Goal: Task Accomplishment & Management: Manage account settings

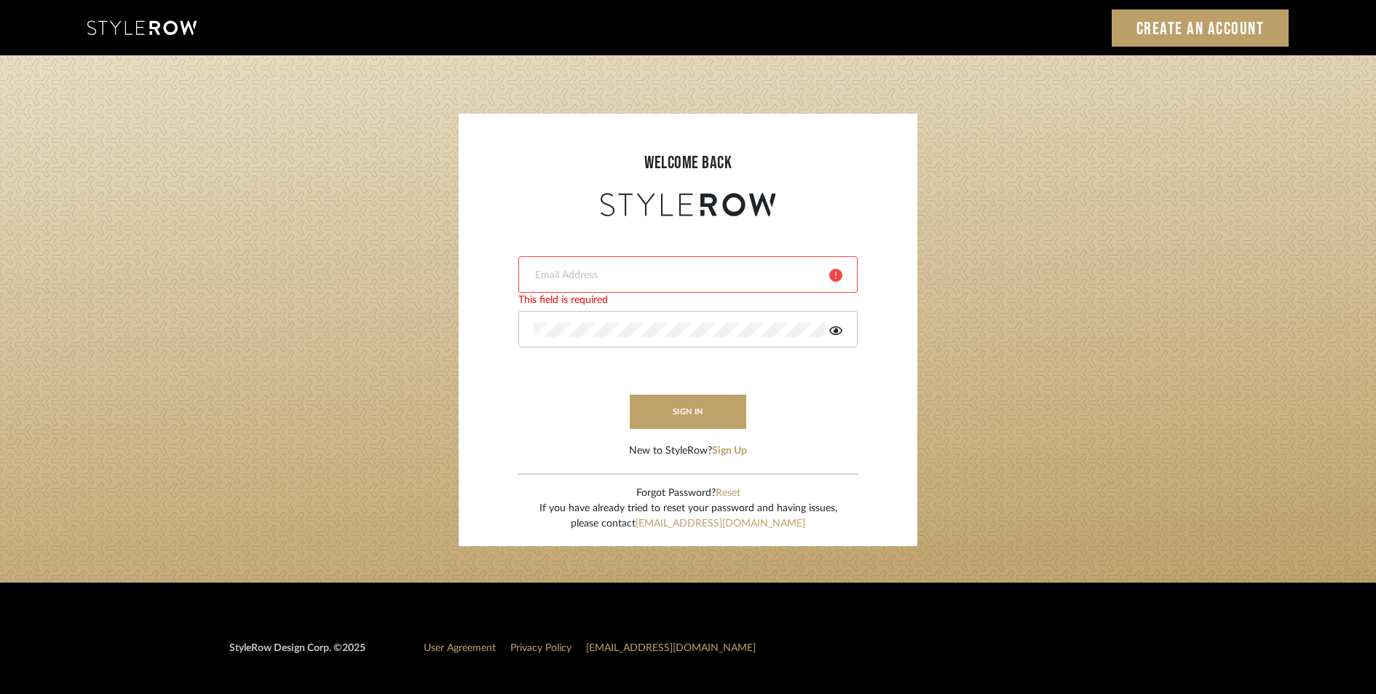
type input "[PERSON_NAME][EMAIL_ADDRESS][DOMAIN_NAME]"
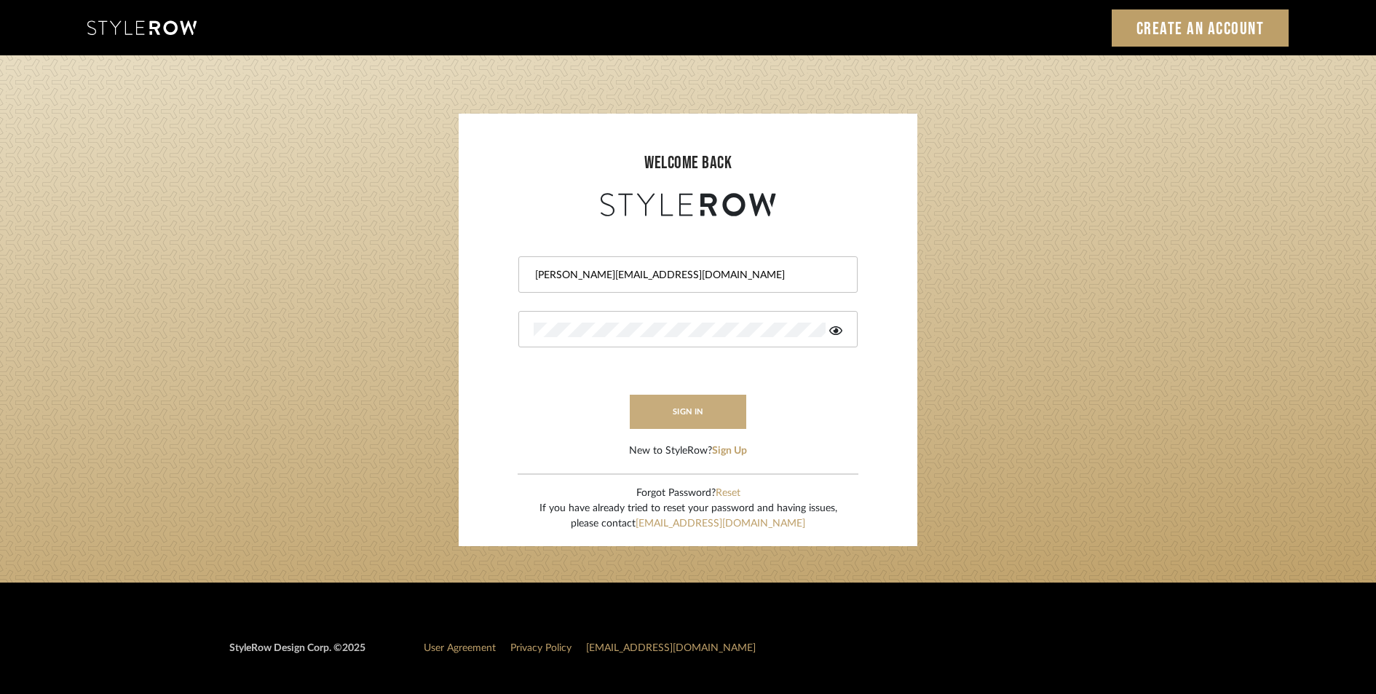
click at [704, 416] on button "sign in" at bounding box center [688, 412] width 116 height 34
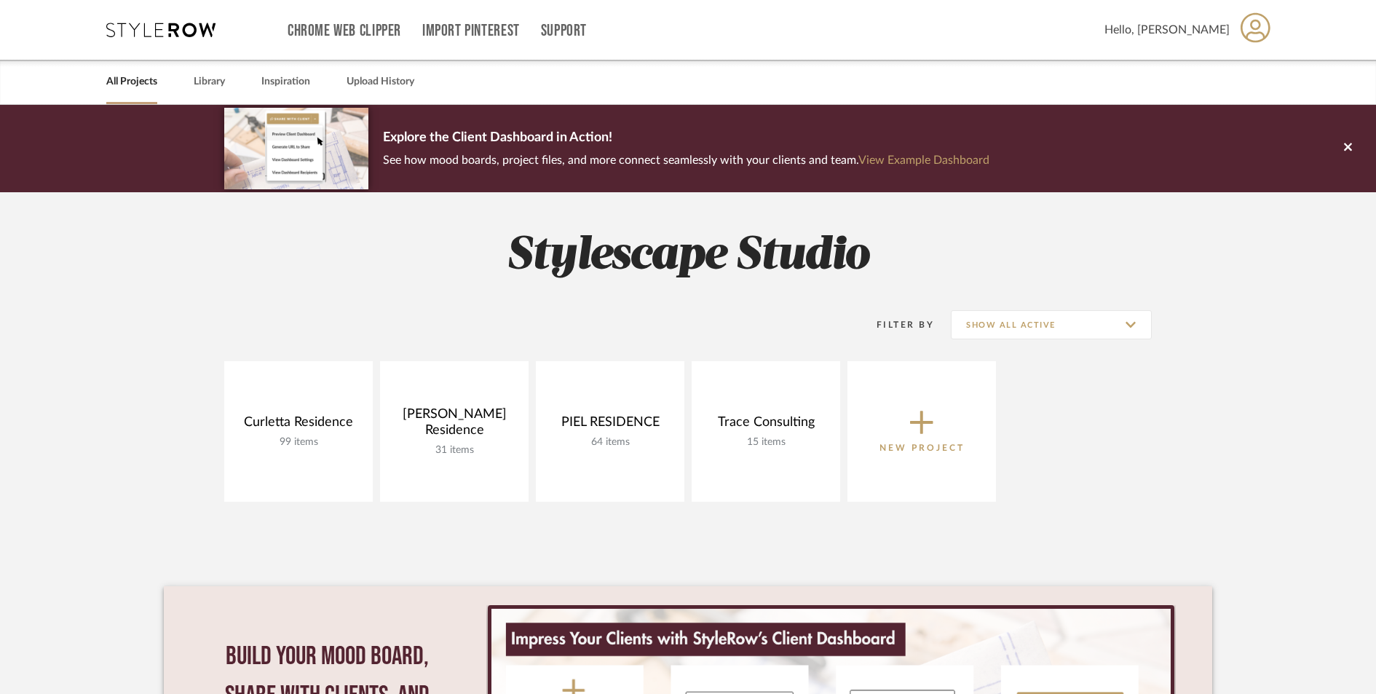
click at [922, 423] on icon at bounding box center [921, 422] width 23 height 23
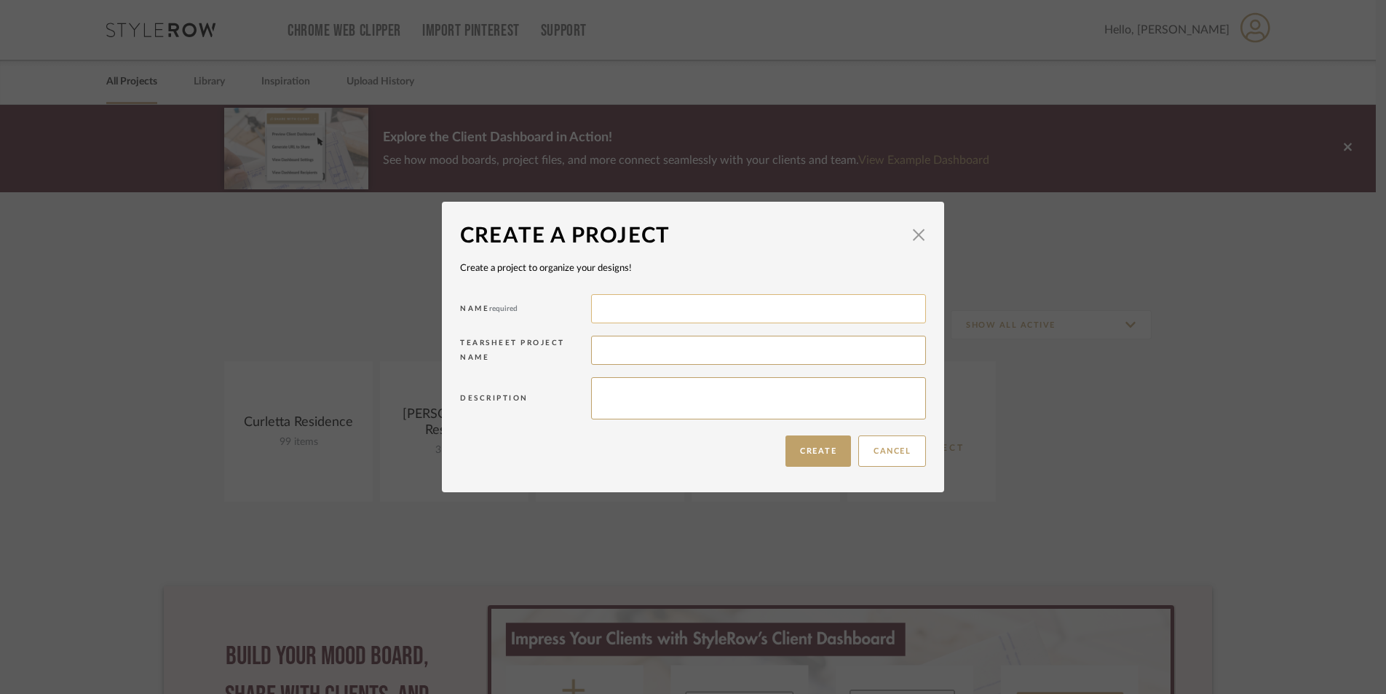
click at [660, 303] on input at bounding box center [758, 308] width 335 height 29
type input "[PERSON_NAME] Residence"
click at [817, 455] on button "Create" at bounding box center [819, 450] width 66 height 31
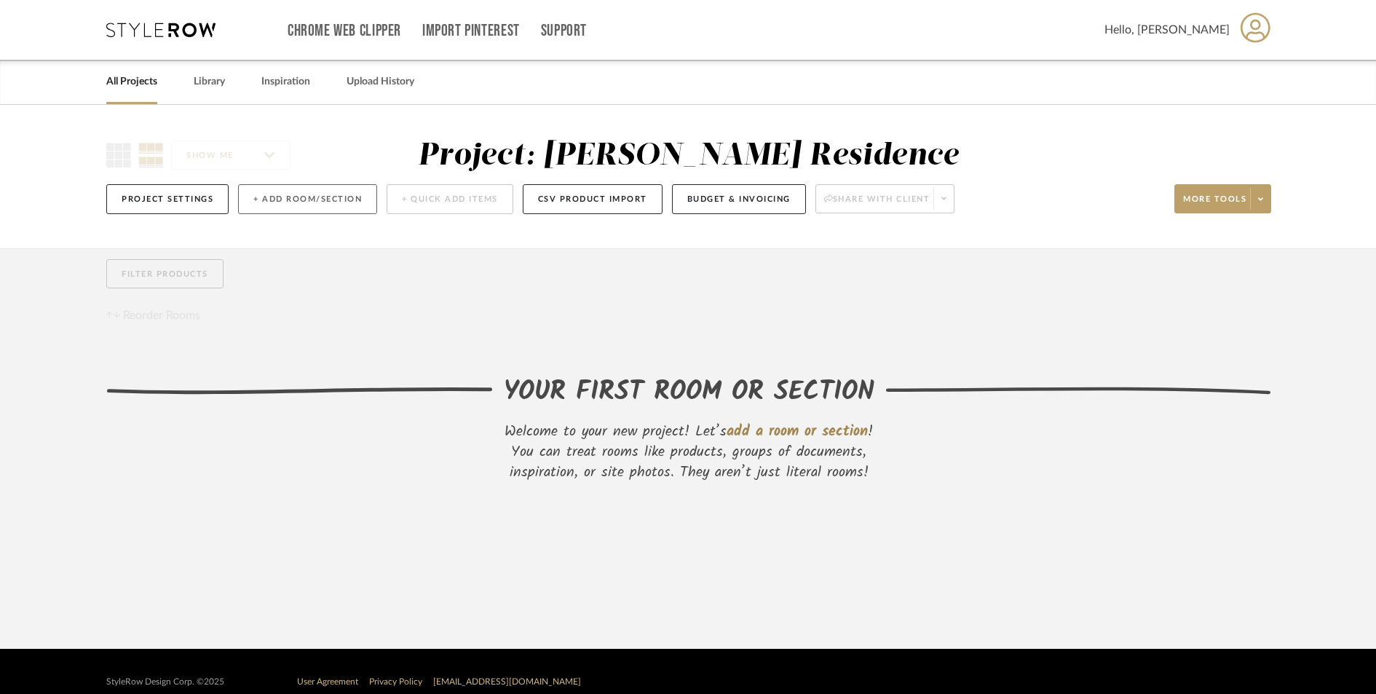
click at [279, 193] on button "+ Add Room/Section" at bounding box center [307, 199] width 139 height 30
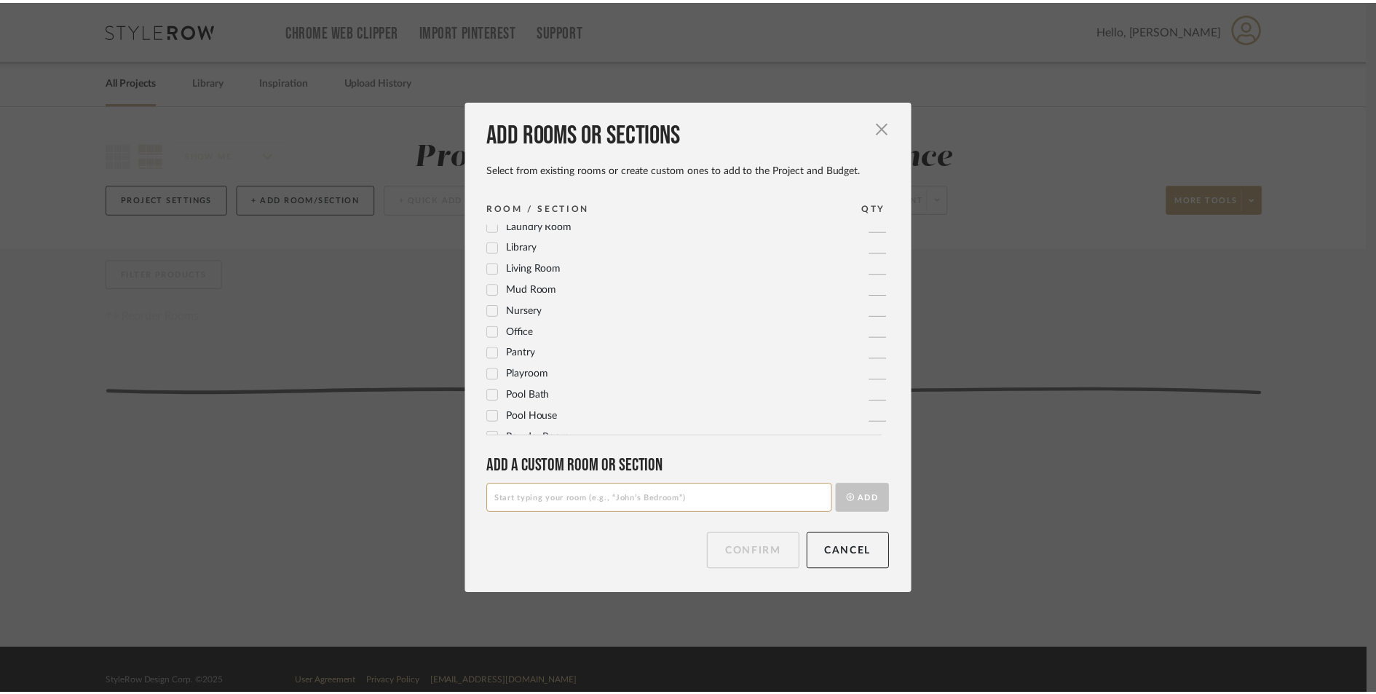
scroll to position [409, 0]
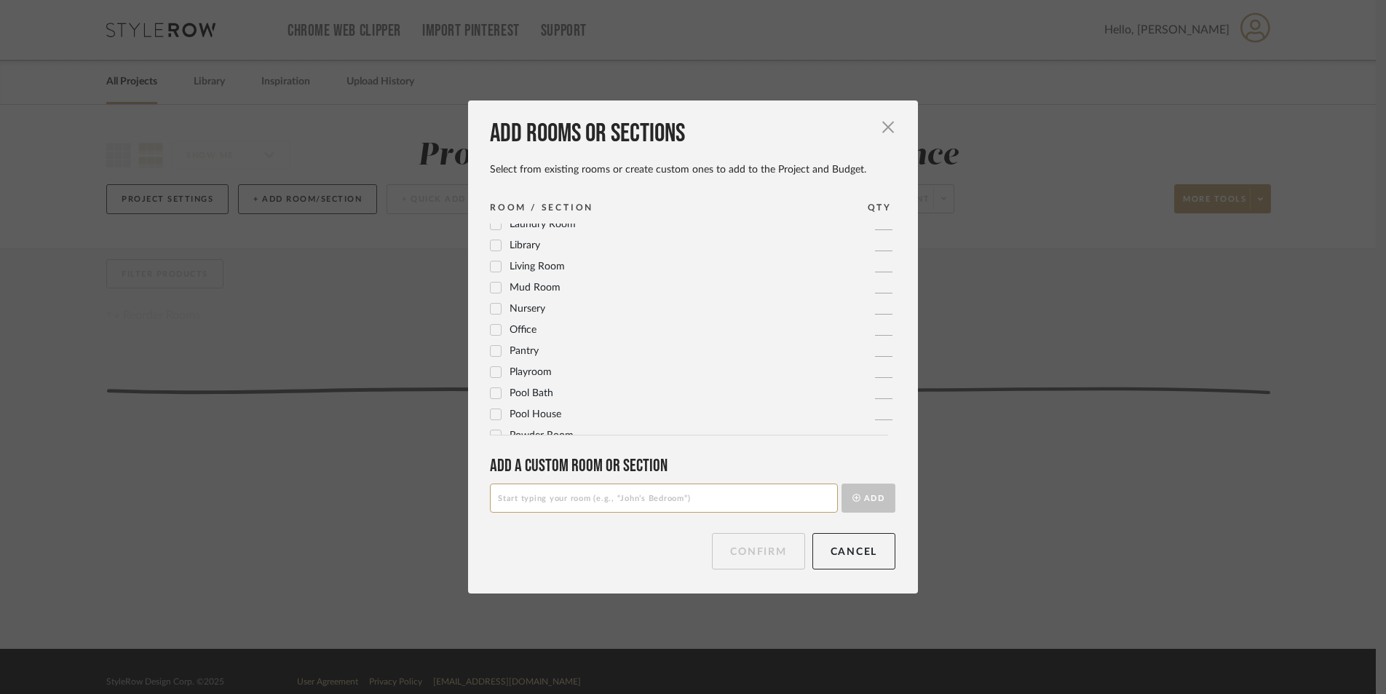
click at [492, 335] on div at bounding box center [496, 330] width 12 height 12
click at [743, 545] on button "Confirm" at bounding box center [758, 551] width 92 height 36
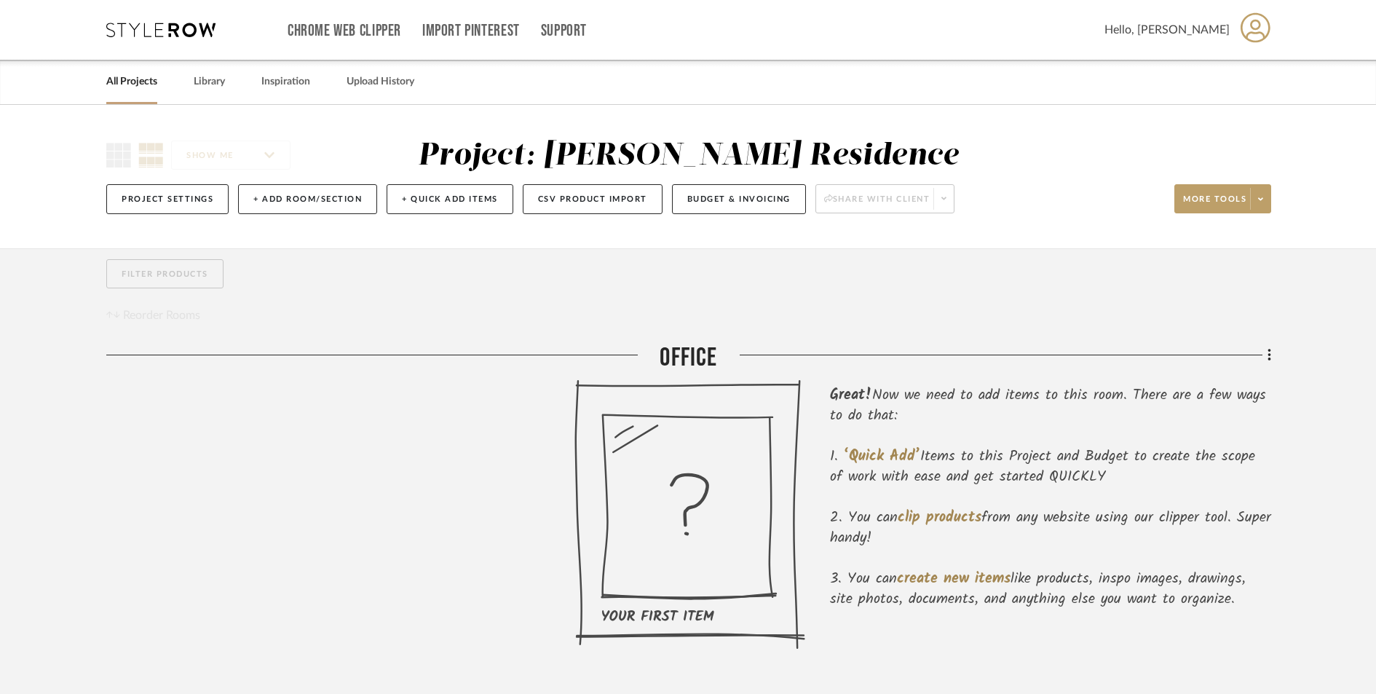
scroll to position [88, 0]
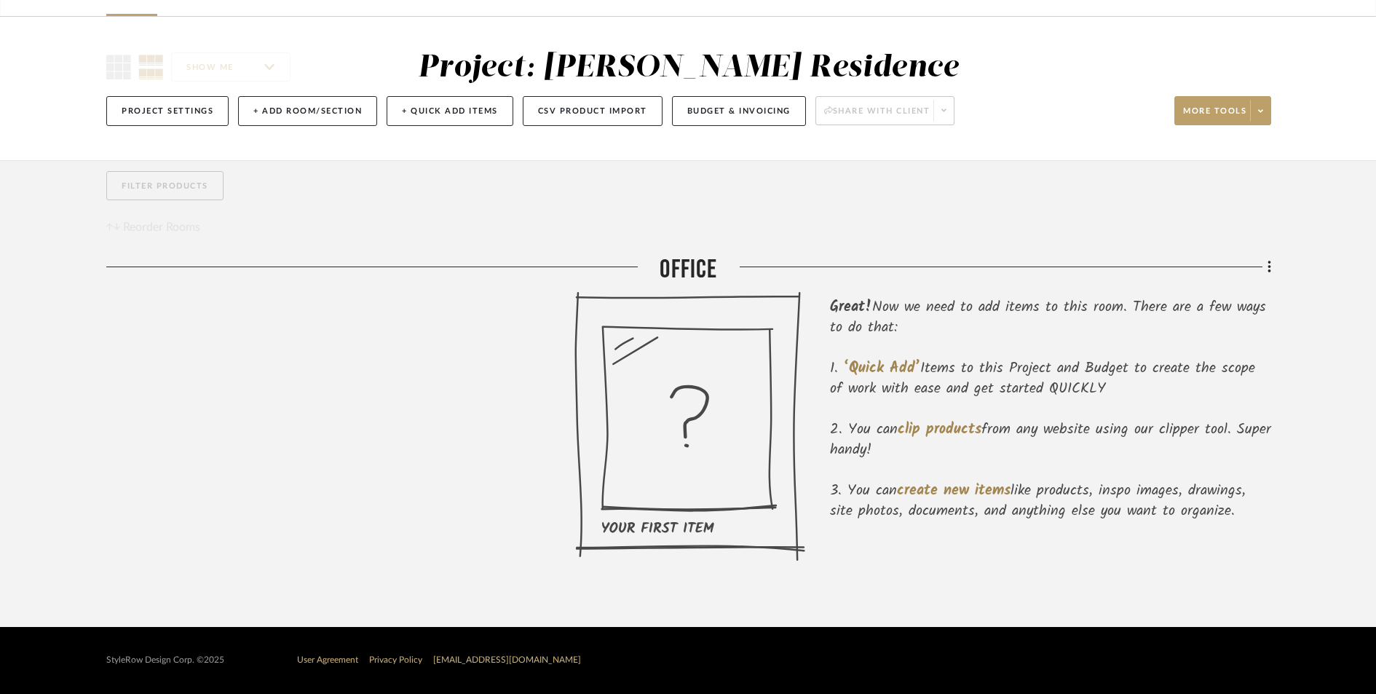
drag, startPoint x: 813, startPoint y: 351, endPoint x: 950, endPoint y: 304, distance: 144.6
click at [815, 351] on div "Great! Now we need to add items to this room. There are a few ways to do that: …" at bounding box center [688, 426] width 1165 height 270
drag, startPoint x: 655, startPoint y: 366, endPoint x: 684, endPoint y: 367, distance: 28.4
click at [655, 365] on icon at bounding box center [689, 426] width 231 height 270
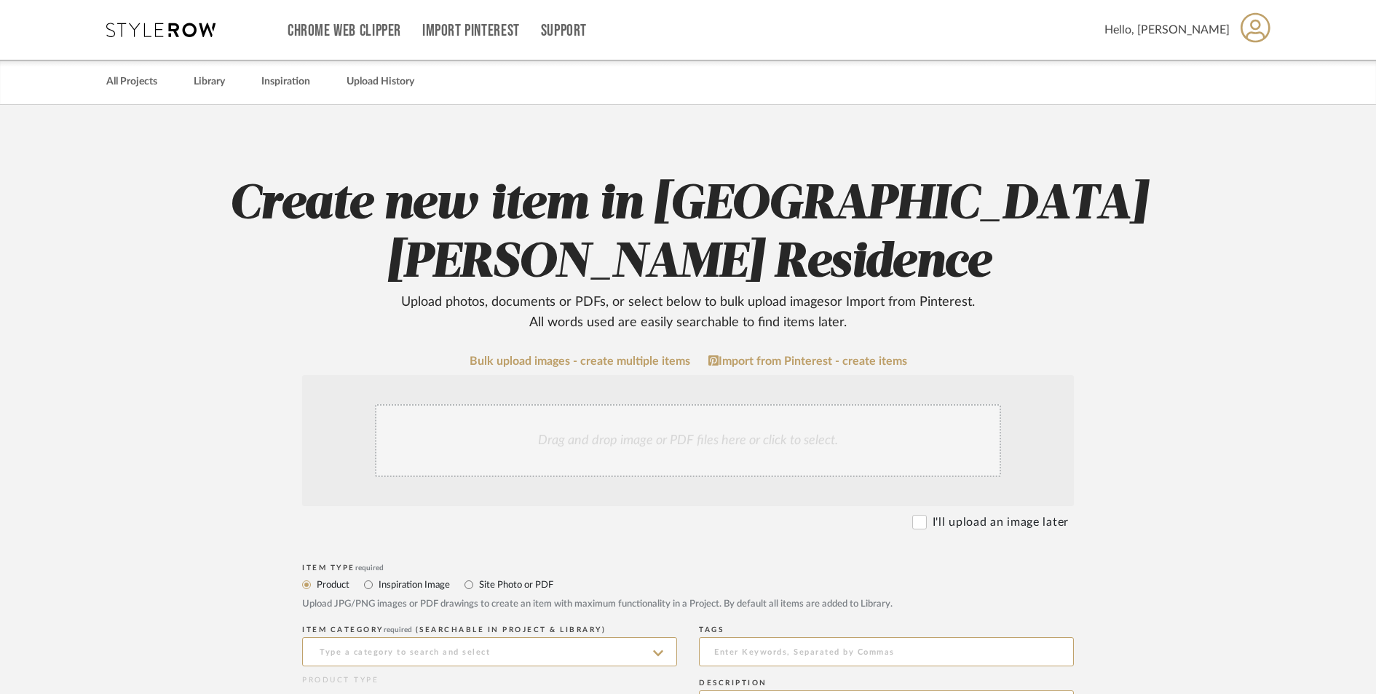
scroll to position [9, 0]
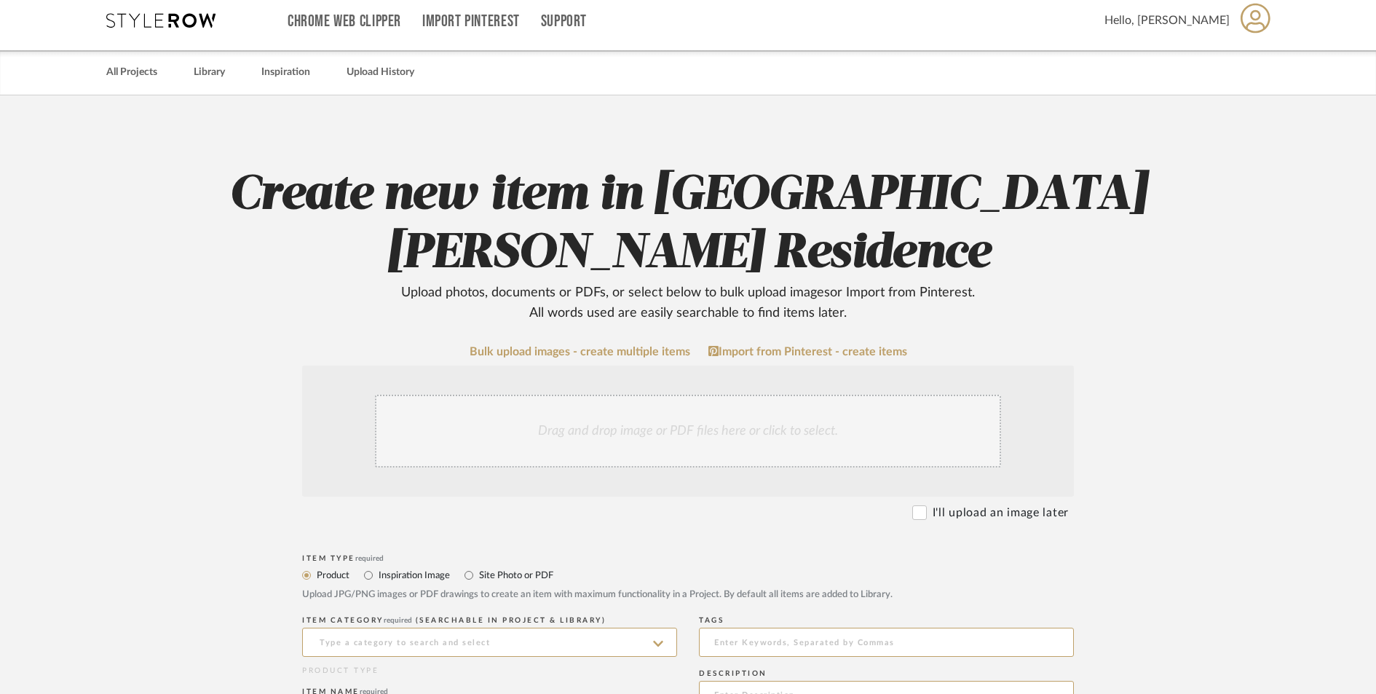
click at [192, 79] on div "All Projects Library Inspiration Upload History" at bounding box center [687, 72] width 1207 height 44
click at [211, 72] on link "Library" at bounding box center [209, 73] width 31 height 20
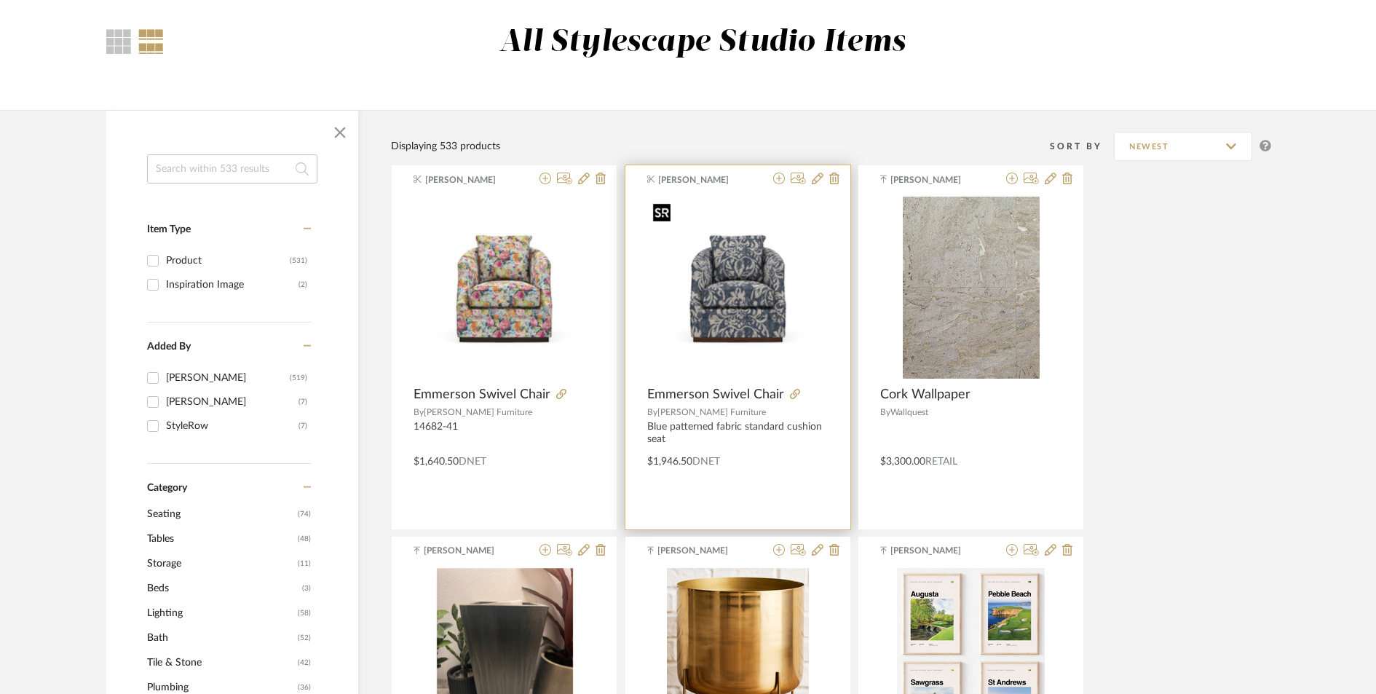
scroll to position [116, 0]
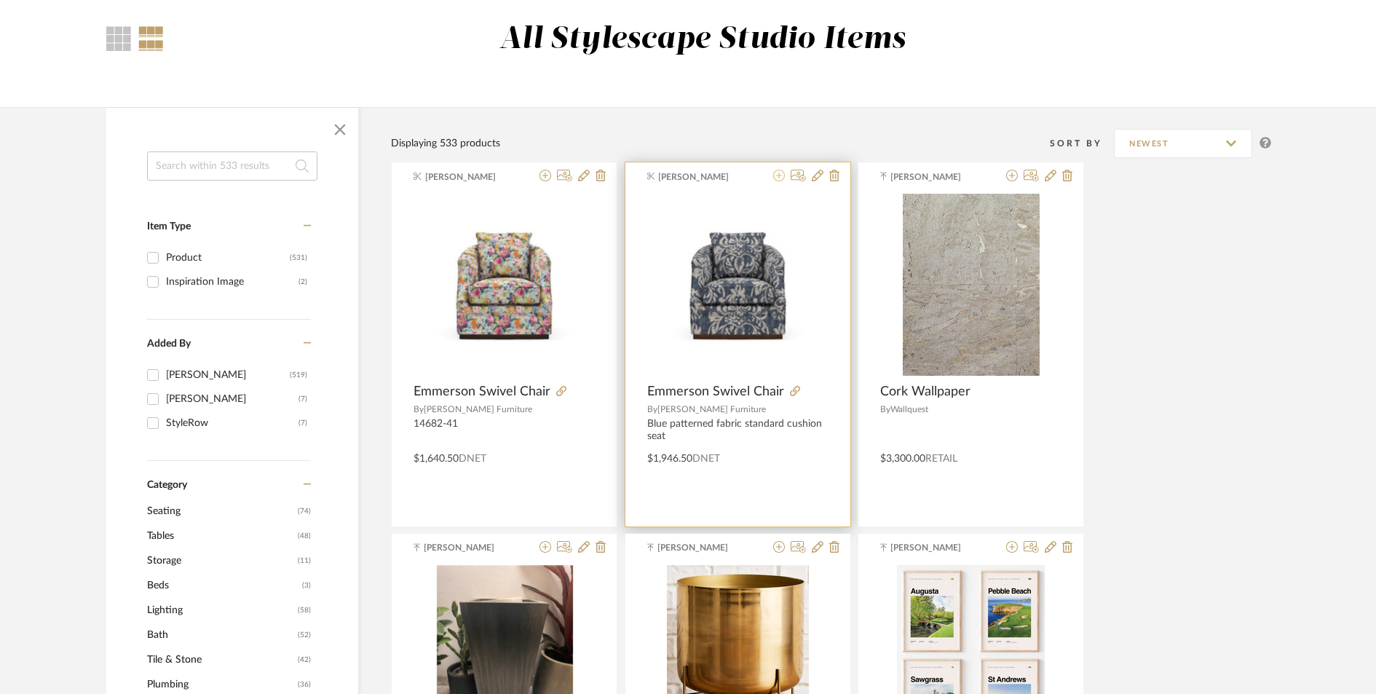
click at [781, 178] on icon at bounding box center [779, 176] width 12 height 12
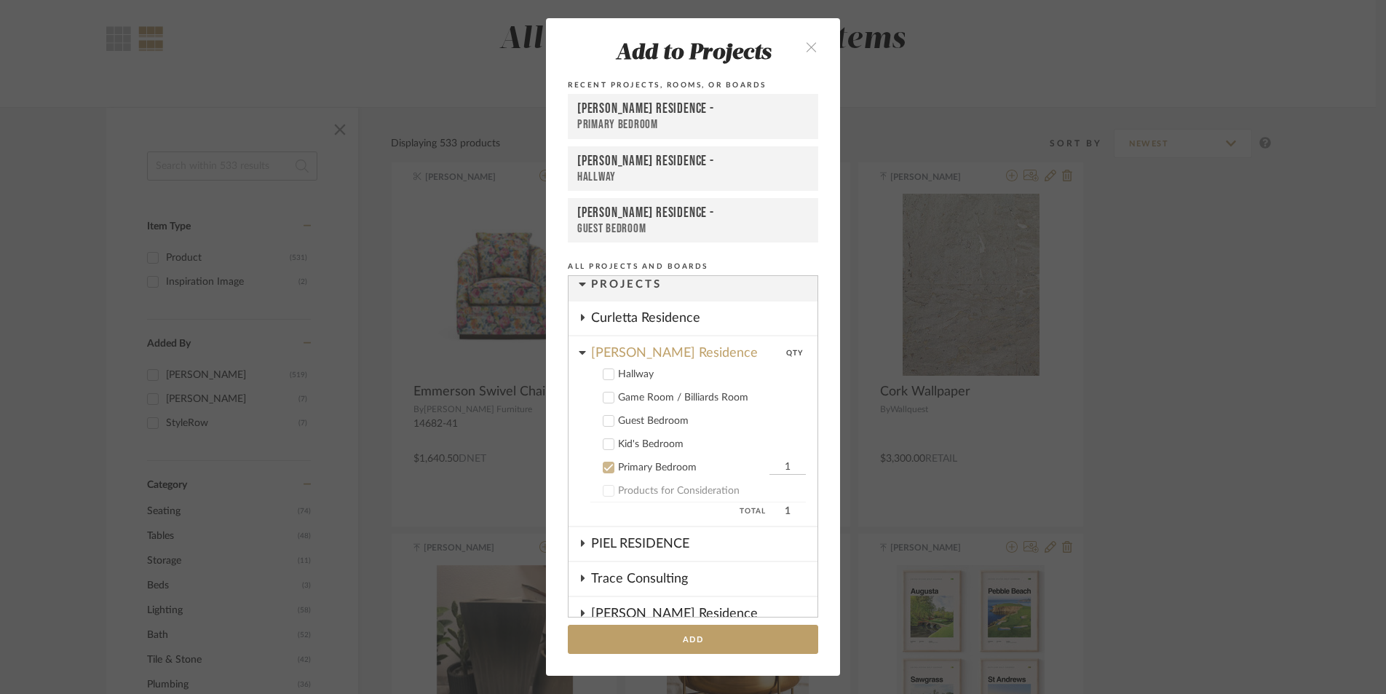
scroll to position [11, 0]
drag, startPoint x: 606, startPoint y: 464, endPoint x: 596, endPoint y: 408, distance: 56.3
click at [606, 461] on icon at bounding box center [609, 464] width 10 height 10
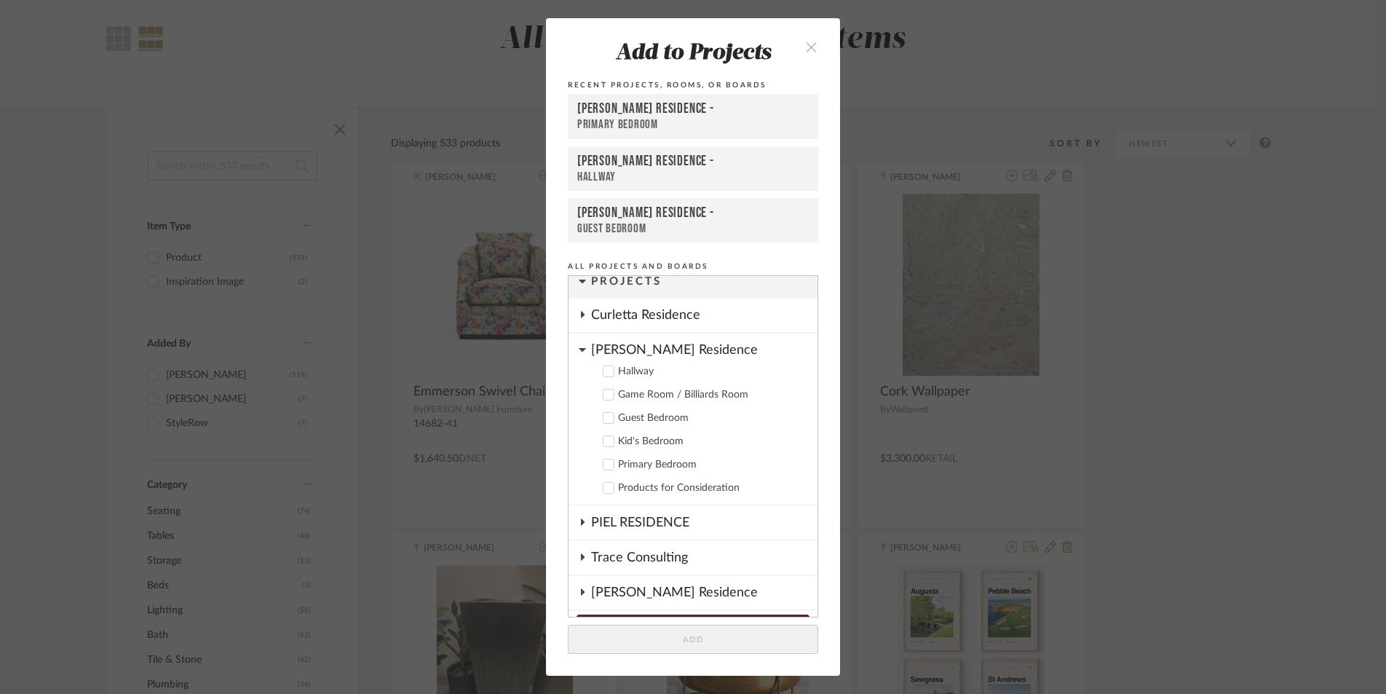
drag, startPoint x: 579, startPoint y: 351, endPoint x: 577, endPoint y: 365, distance: 13.9
click at [579, 351] on icon at bounding box center [582, 350] width 7 height 12
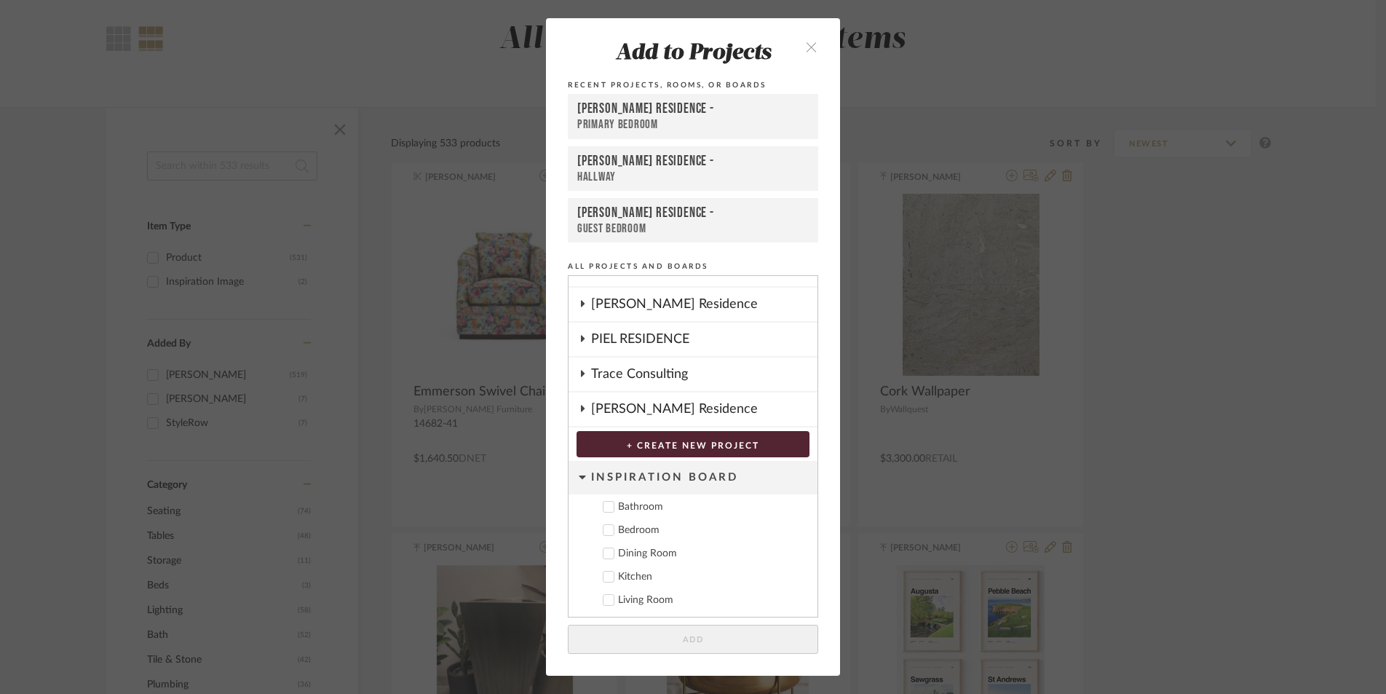
scroll to position [0, 0]
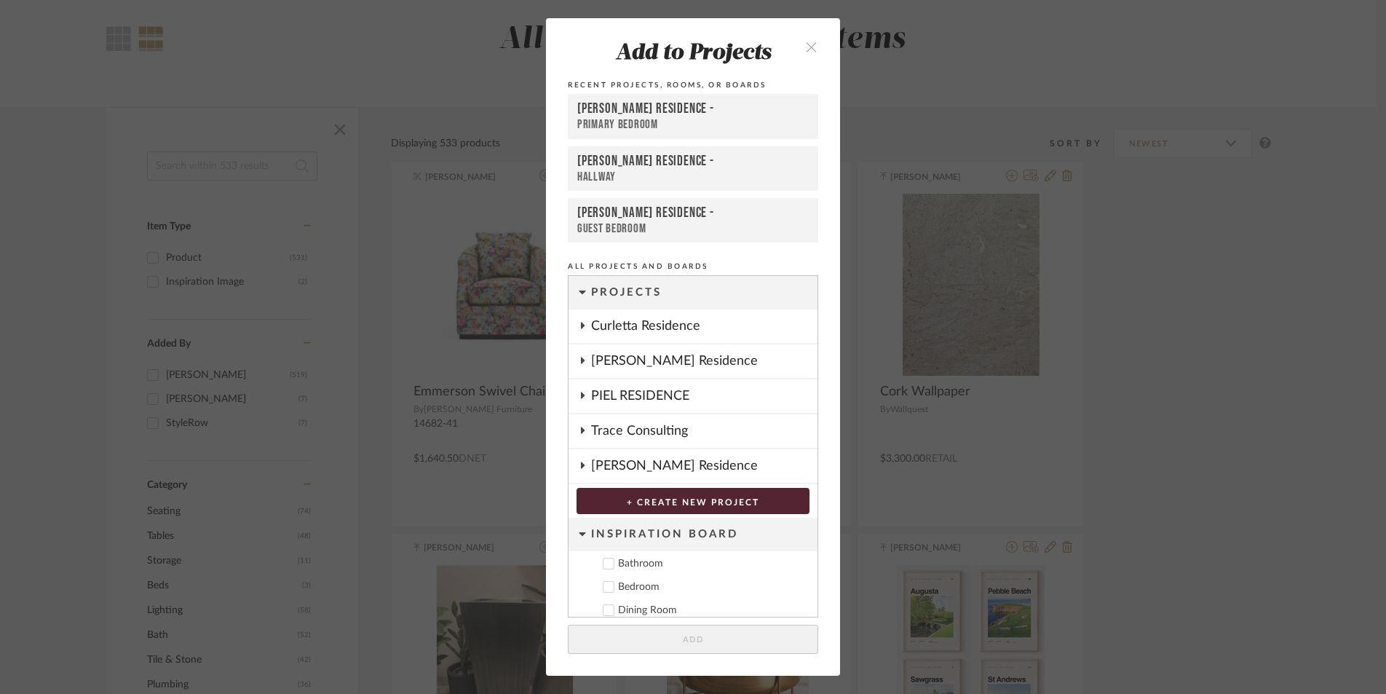
click at [581, 465] on icon at bounding box center [583, 465] width 4 height 7
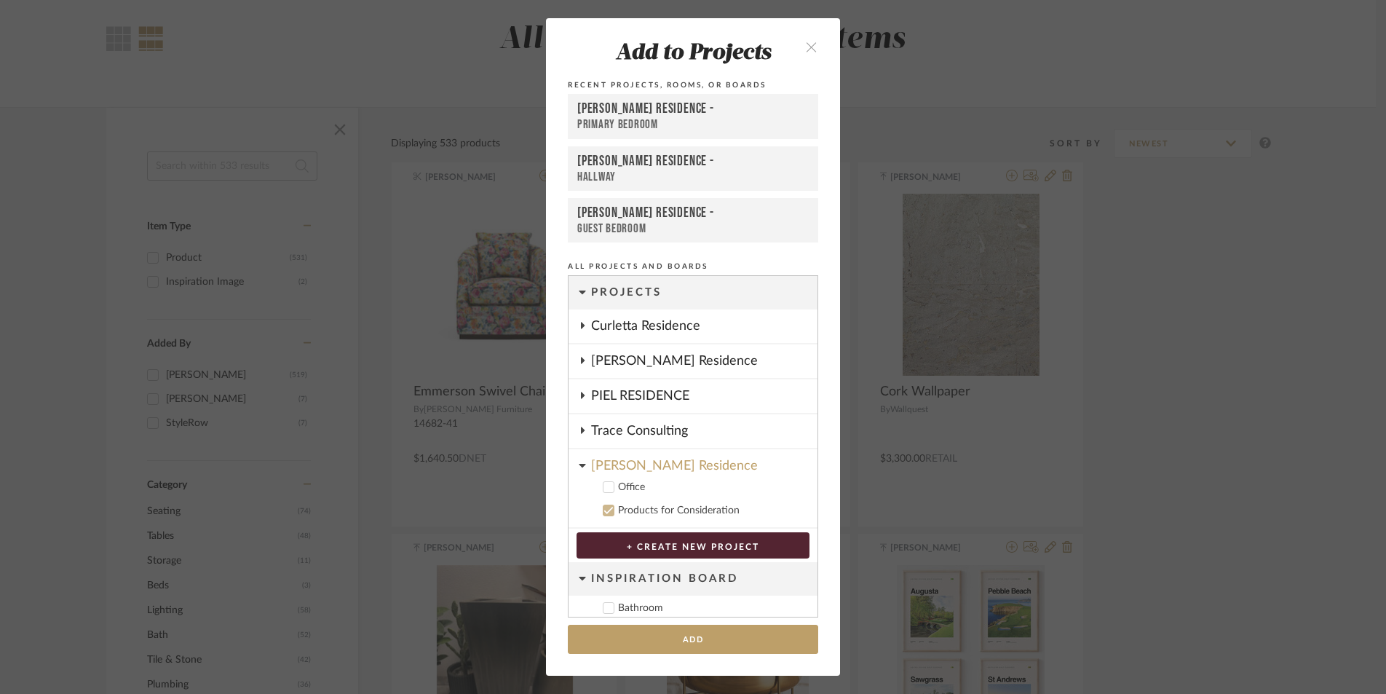
click at [604, 491] on icon at bounding box center [609, 487] width 10 height 10
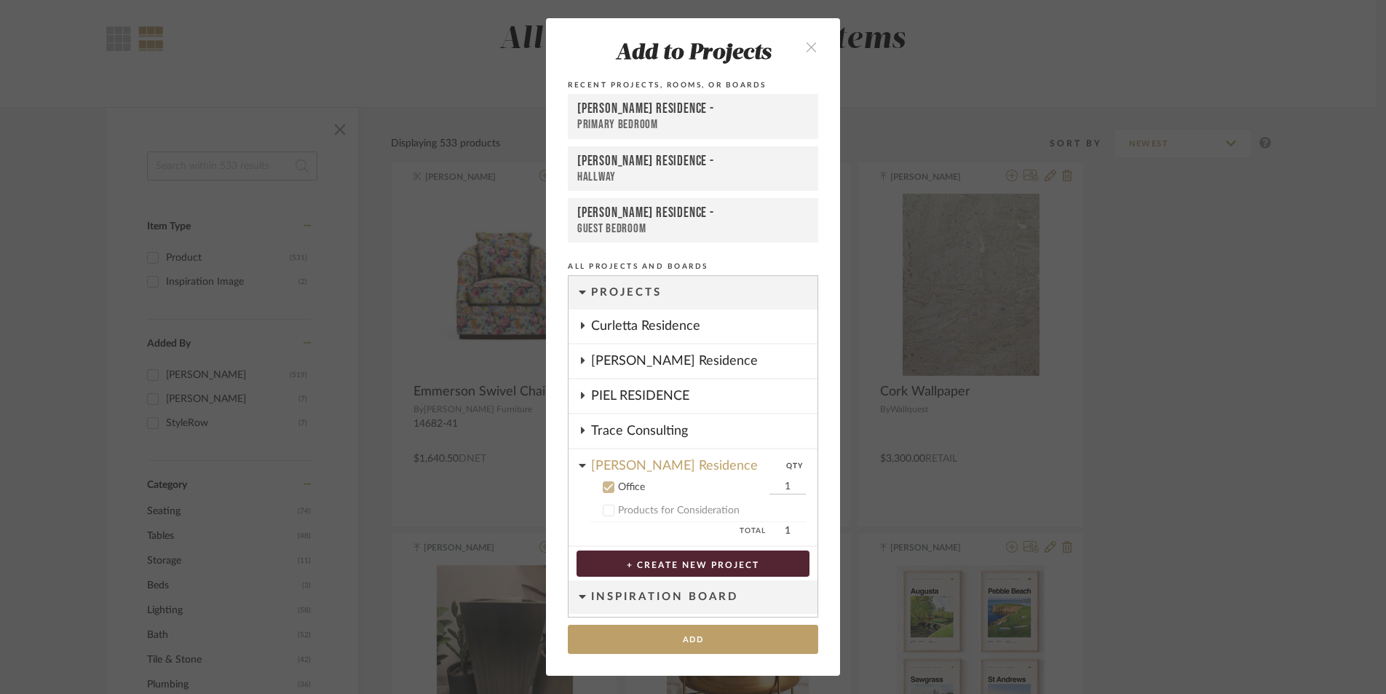
click at [783, 481] on input "1" at bounding box center [788, 487] width 36 height 15
type input "2"
click at [697, 640] on button "Add" at bounding box center [693, 640] width 250 height 30
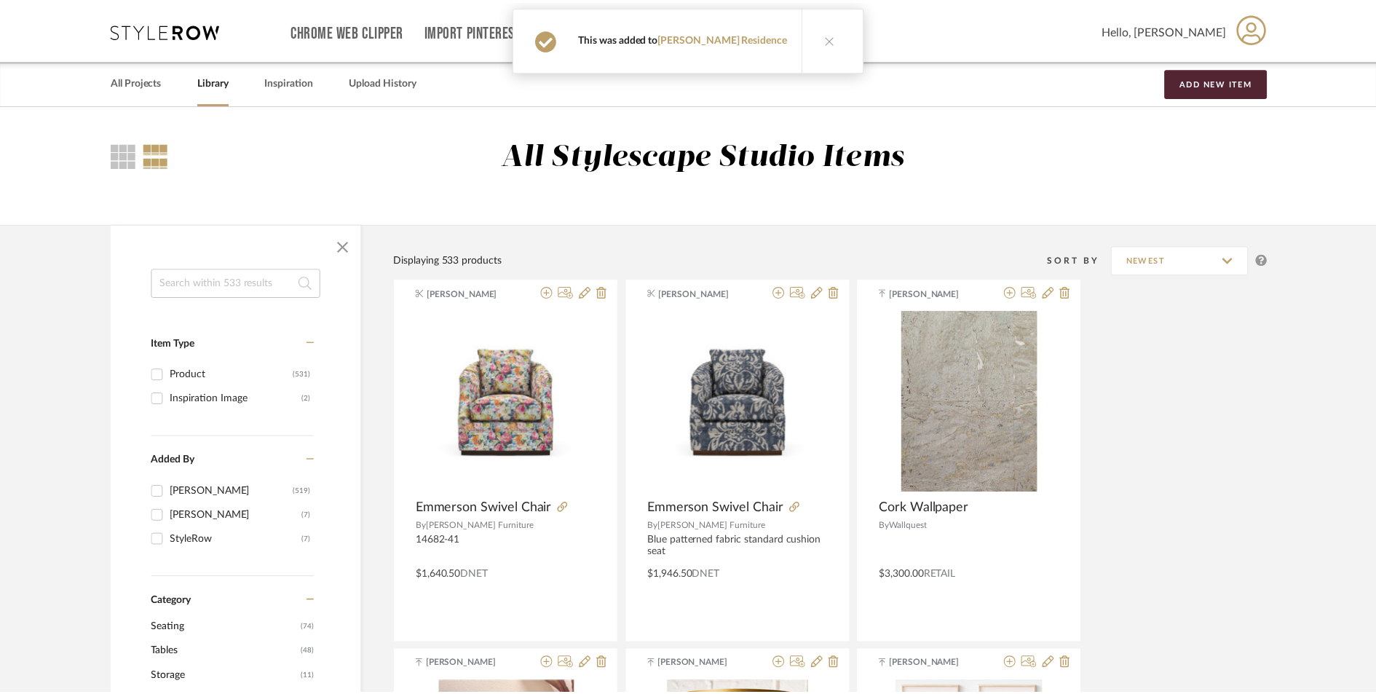
scroll to position [116, 0]
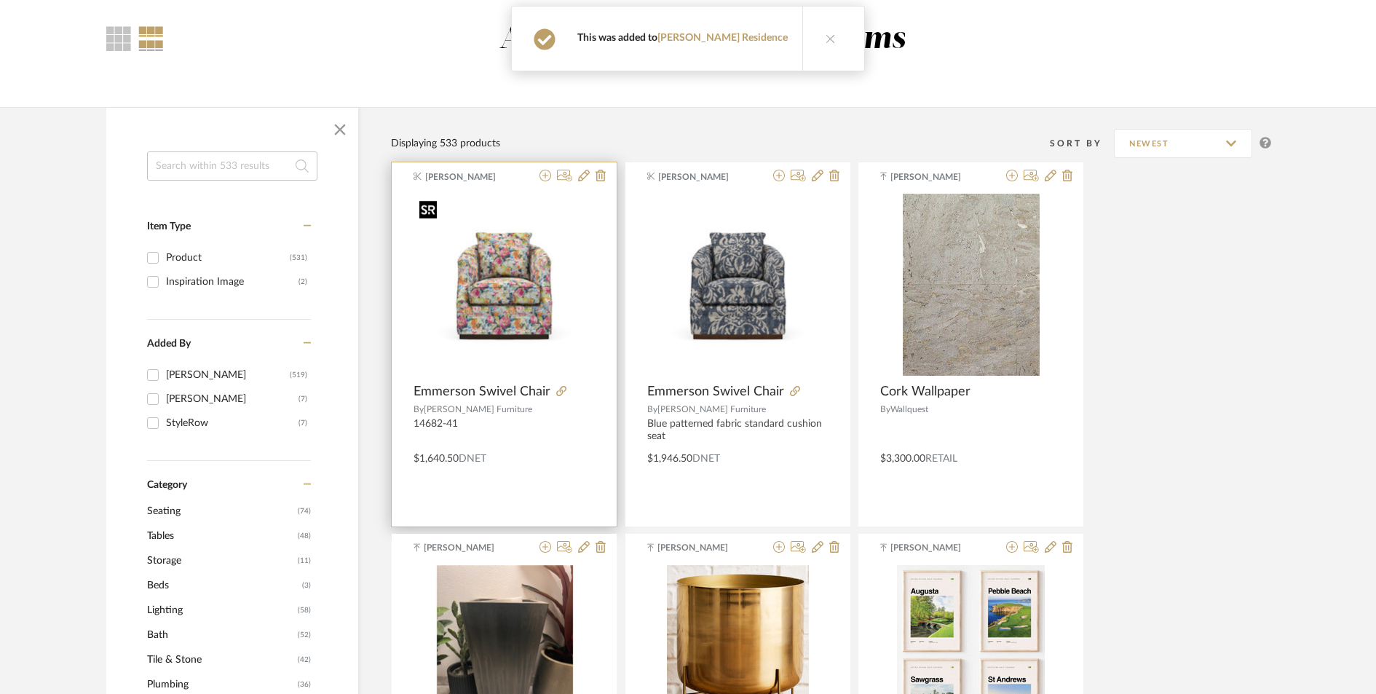
click at [532, 274] on div at bounding box center [504, 291] width 181 height 194
click at [559, 239] on img "0" at bounding box center [504, 284] width 181 height 181
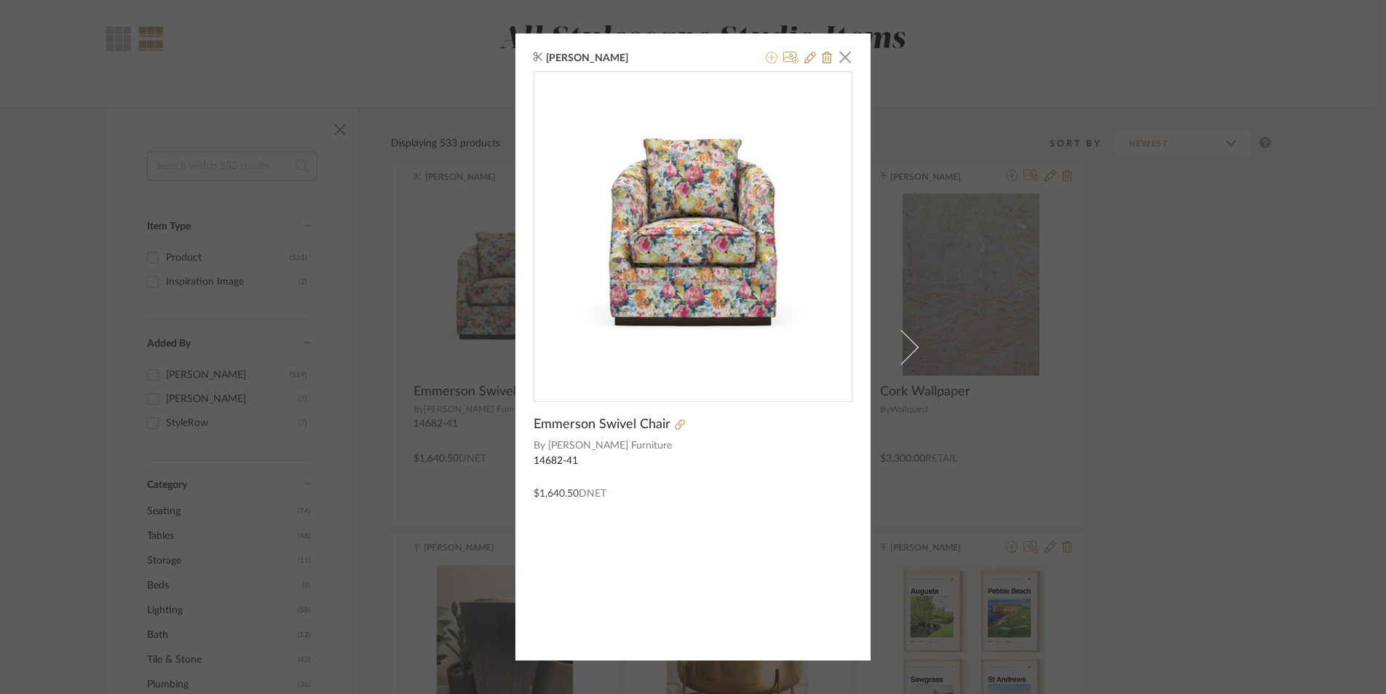
click at [767, 59] on icon at bounding box center [772, 58] width 12 height 12
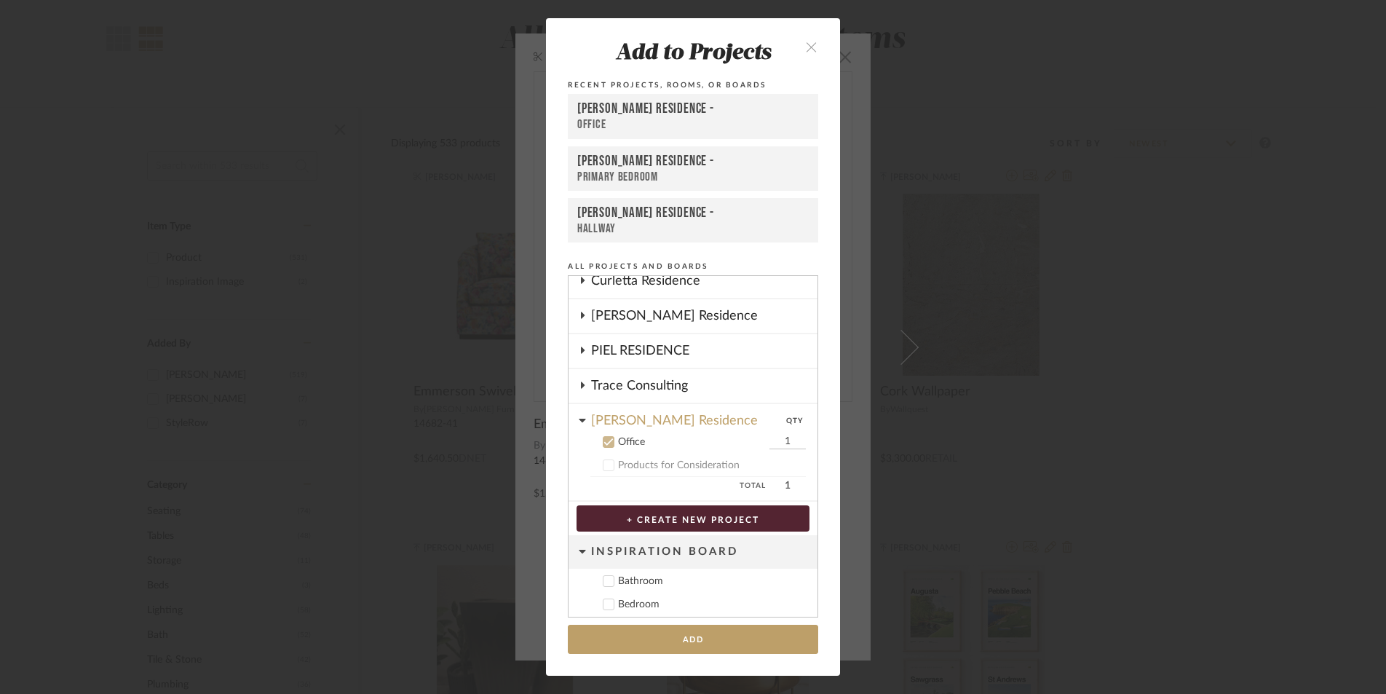
scroll to position [78, 0]
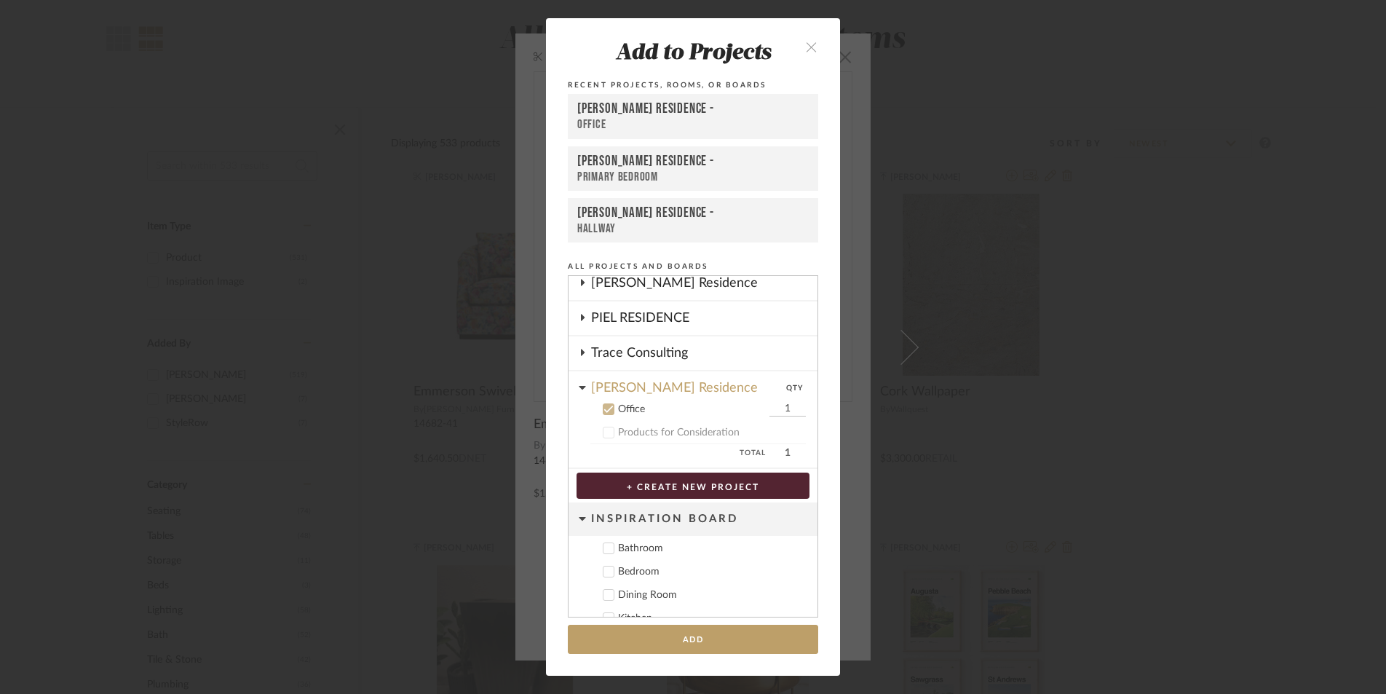
click at [773, 413] on input "1" at bounding box center [788, 409] width 36 height 15
type input "2"
click at [660, 632] on button "Add" at bounding box center [693, 640] width 250 height 30
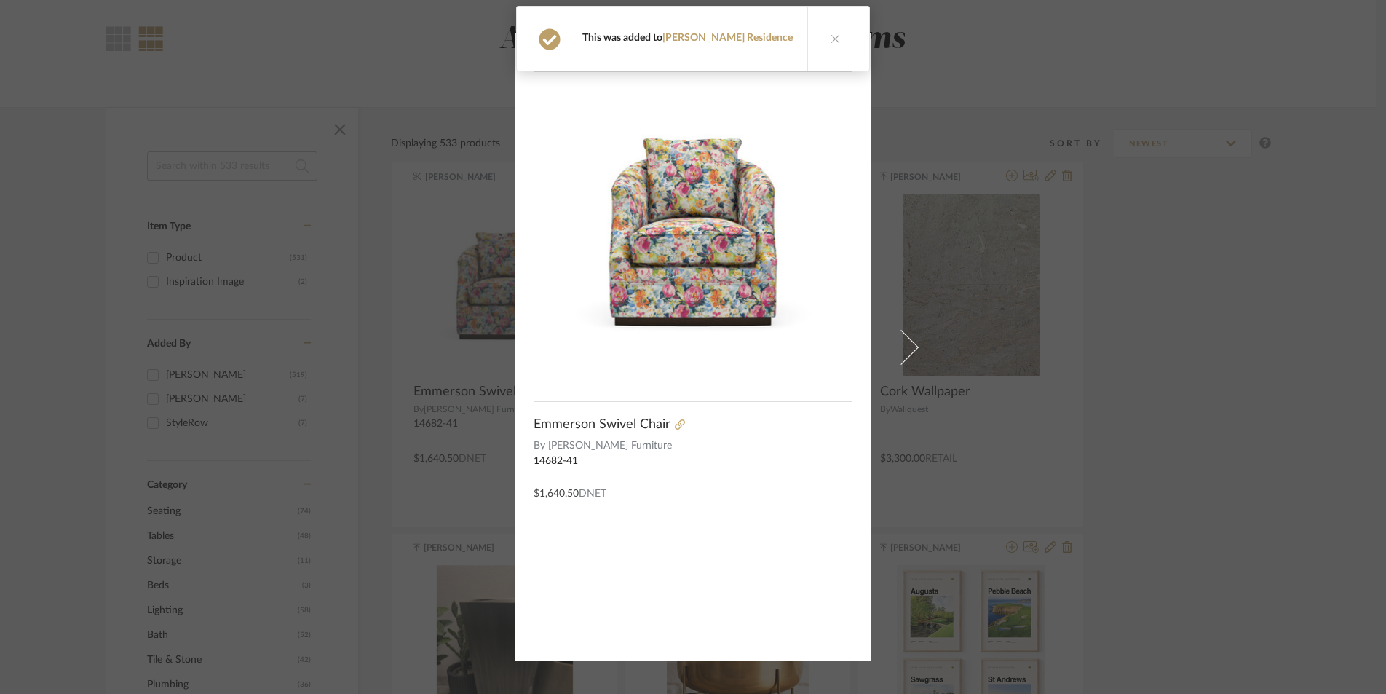
click at [831, 39] on icon at bounding box center [836, 38] width 10 height 10
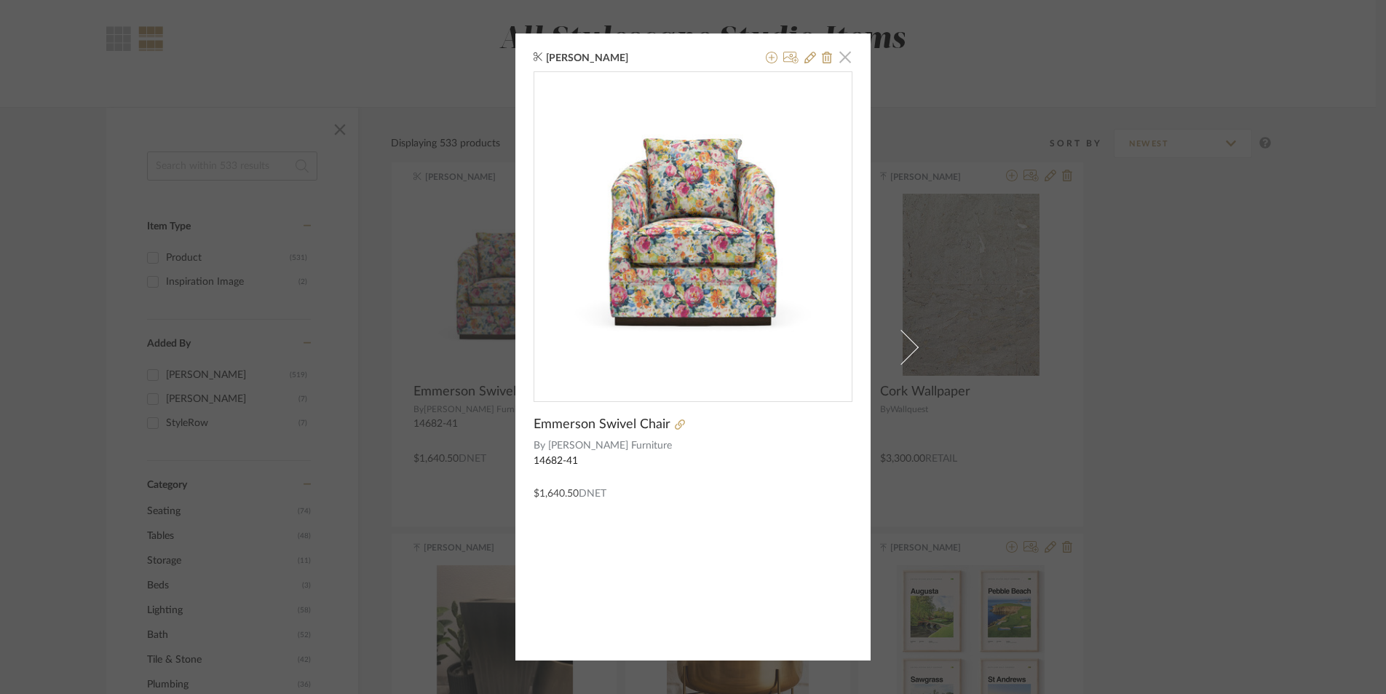
click at [836, 61] on span "button" at bounding box center [845, 56] width 29 height 29
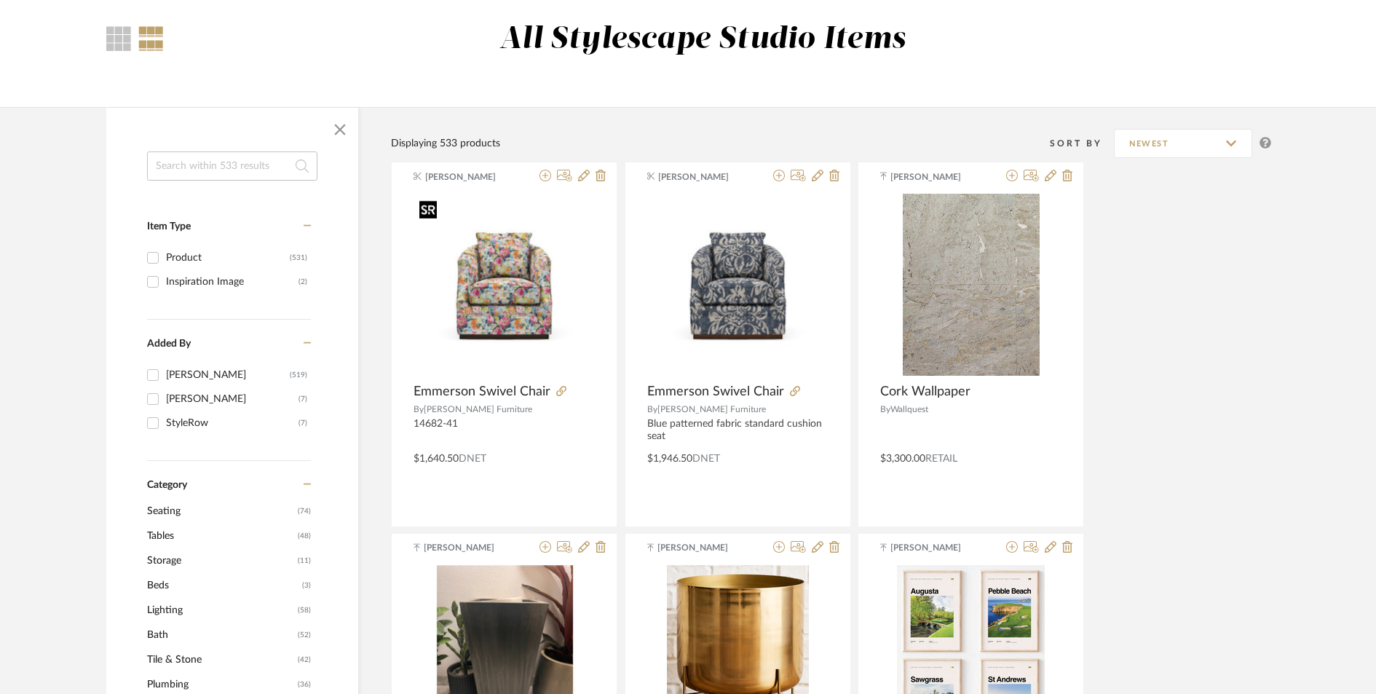
scroll to position [0, 0]
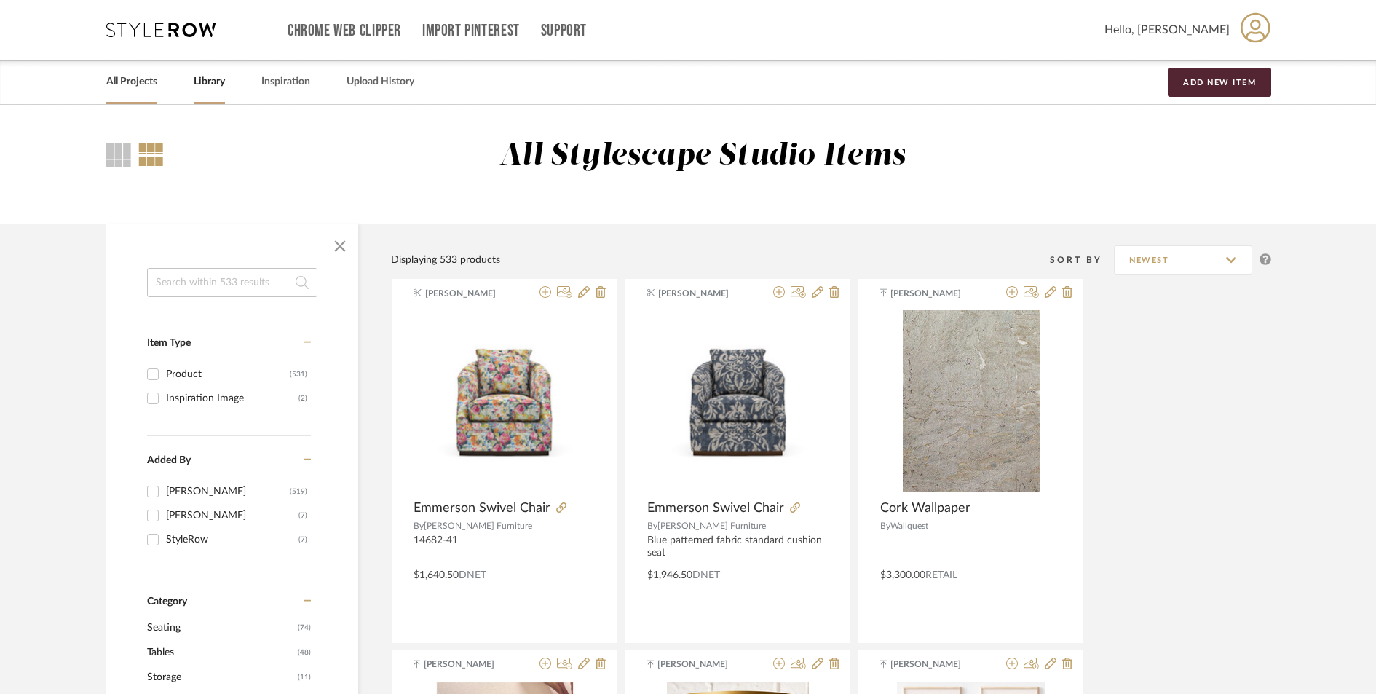
click at [146, 87] on link "All Projects" at bounding box center [131, 82] width 51 height 20
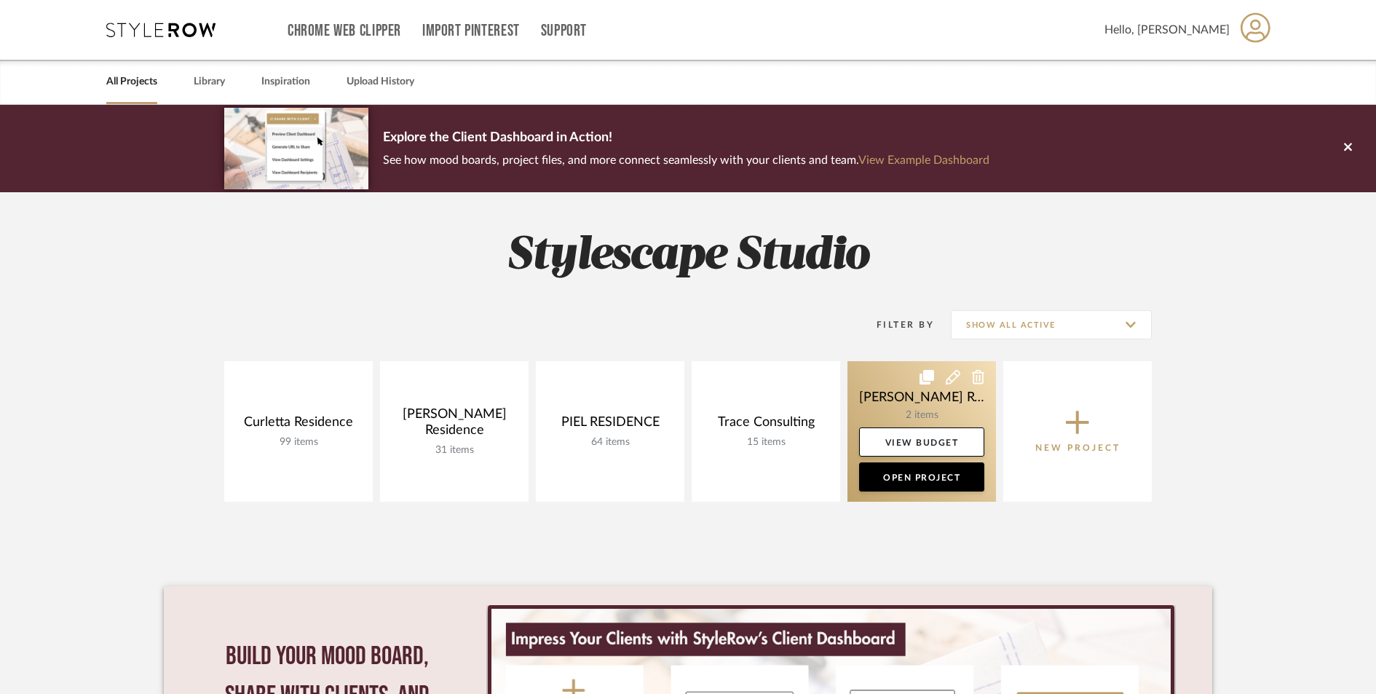
click at [897, 413] on link at bounding box center [921, 431] width 149 height 141
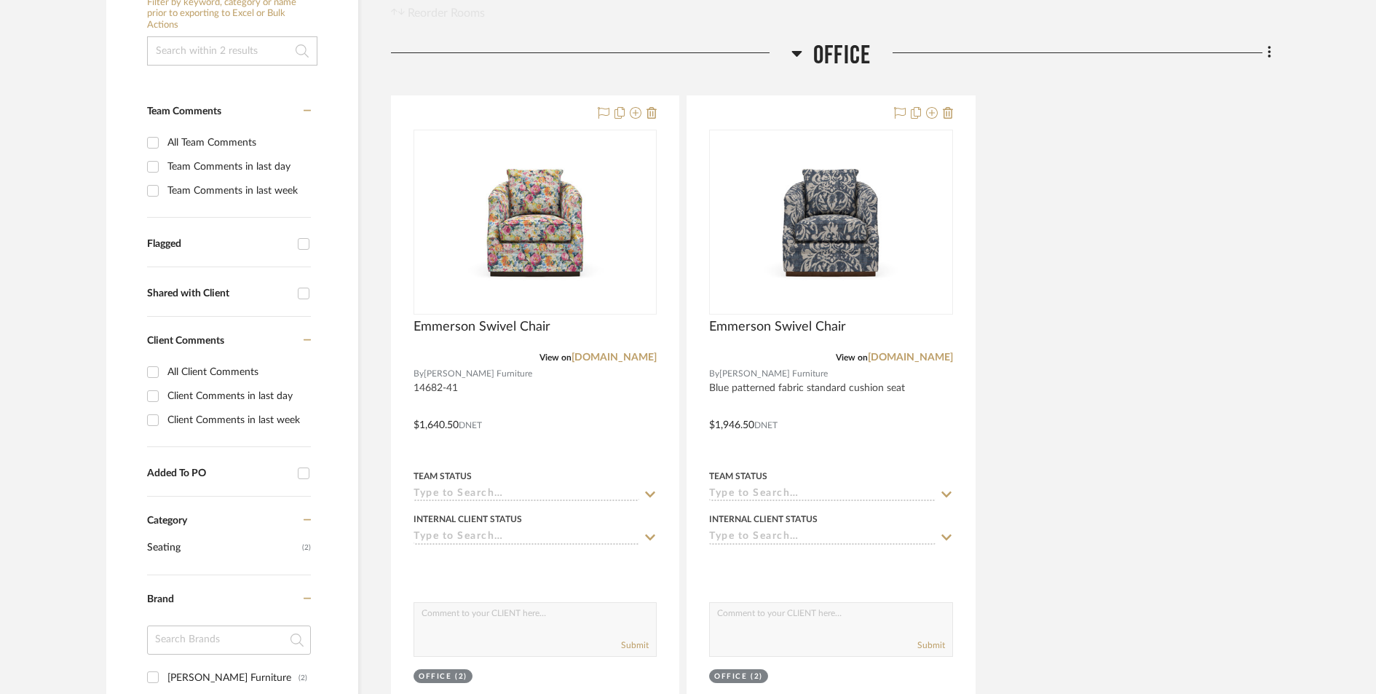
scroll to position [309, 0]
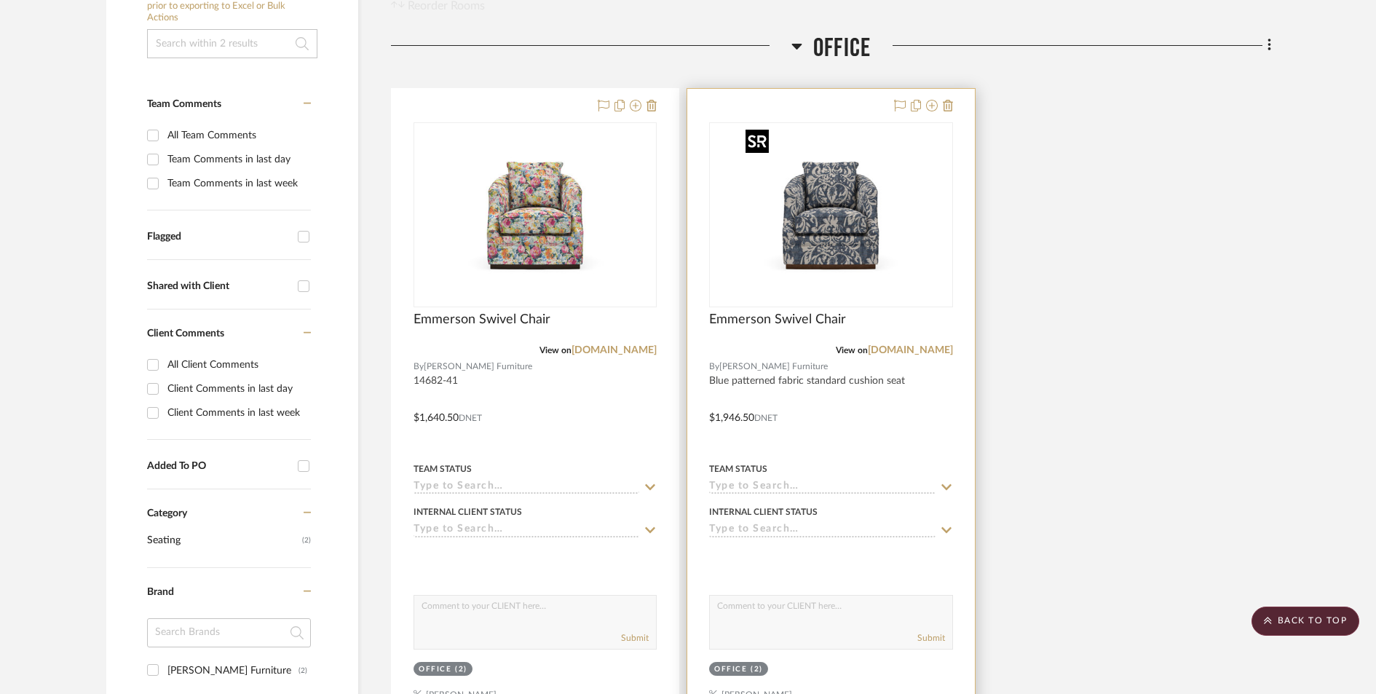
click at [0, 0] on img at bounding box center [0, 0] width 0 height 0
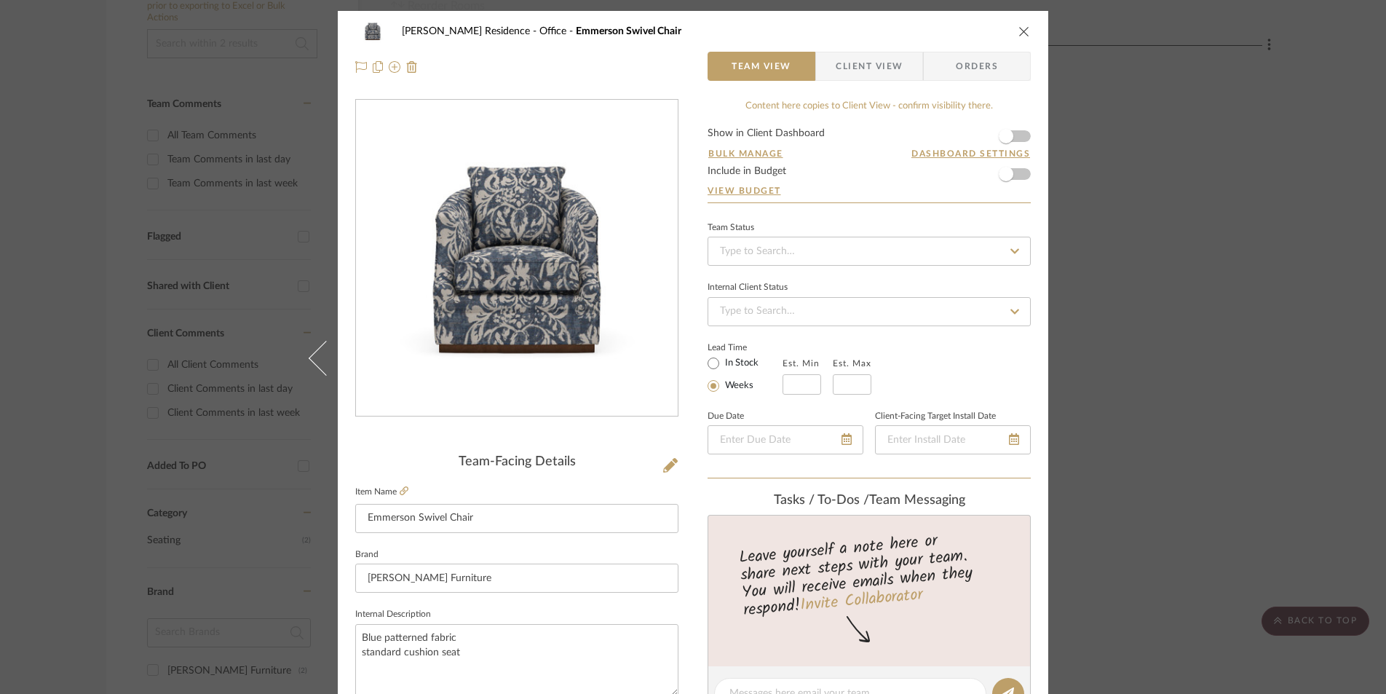
click at [1019, 175] on form "Show in Client Dashboard Bulk Manage Dashboard Settings Include in Budget View …" at bounding box center [869, 165] width 323 height 74
click at [1000, 174] on span "button" at bounding box center [1006, 174] width 15 height 15
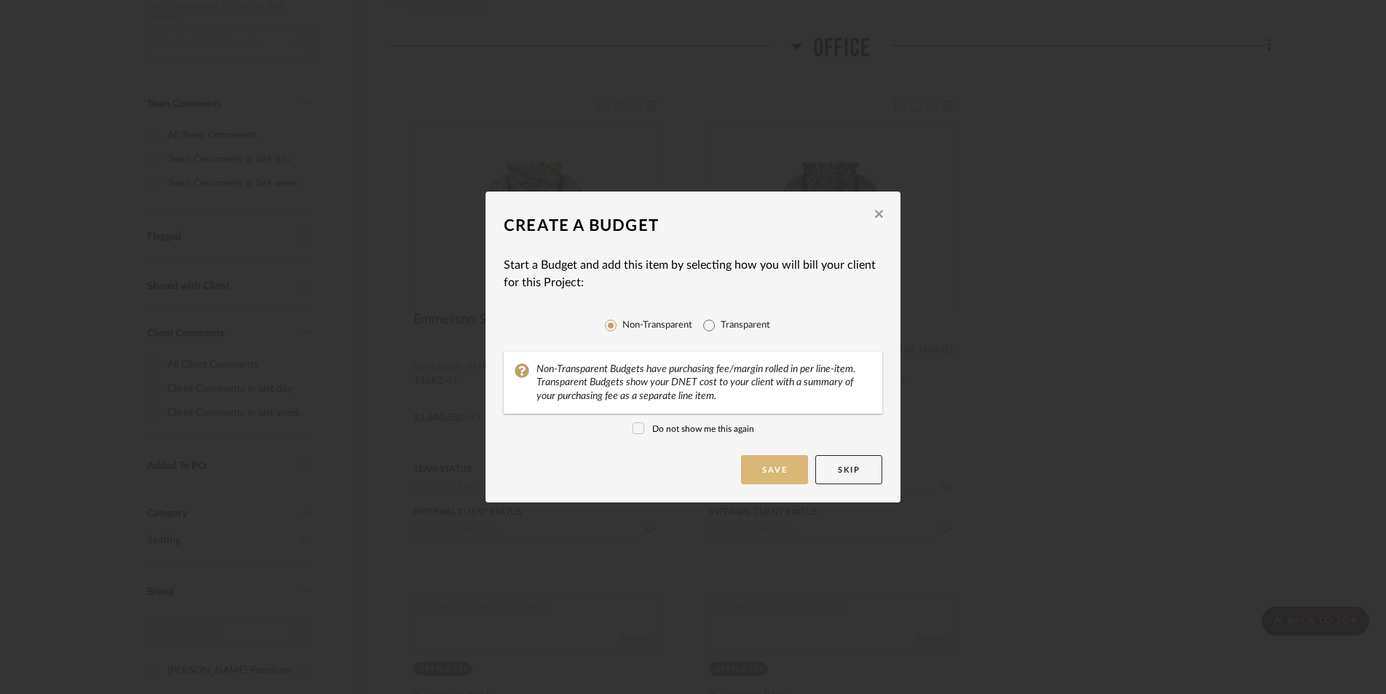
click at [756, 474] on button "Save" at bounding box center [774, 469] width 67 height 29
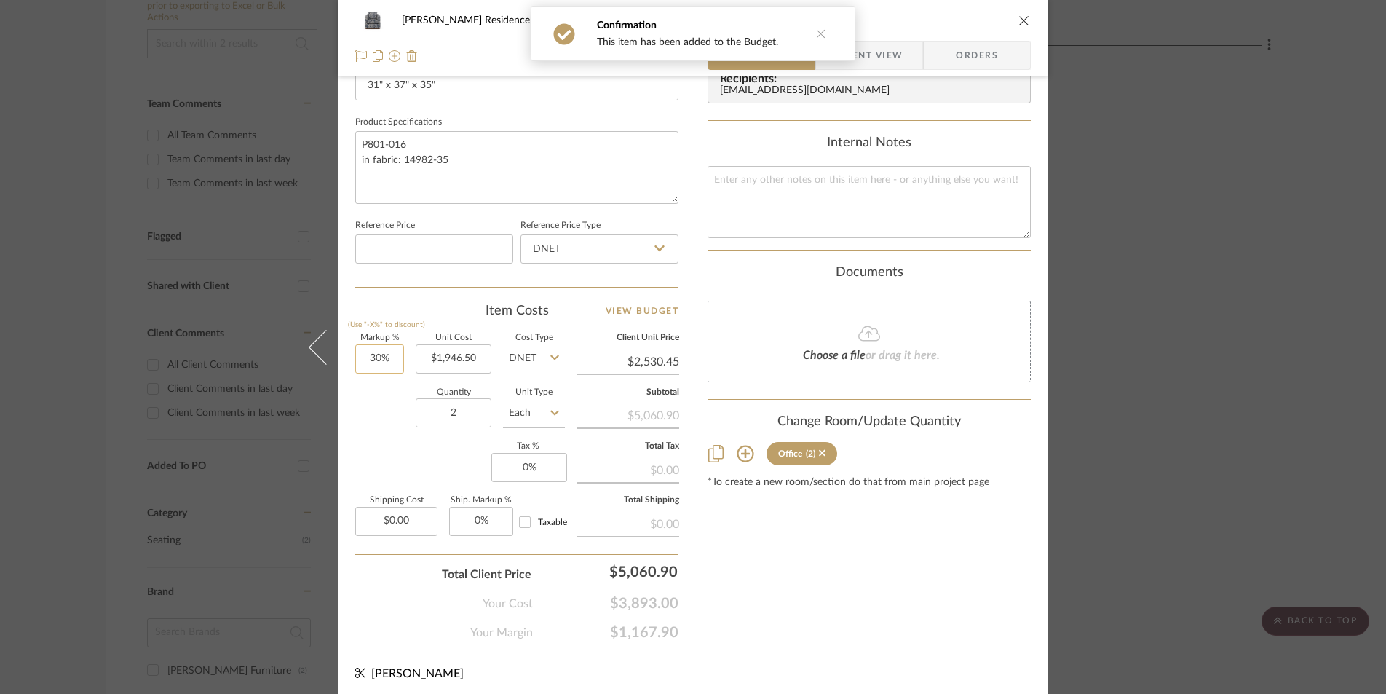
scroll to position [659, 0]
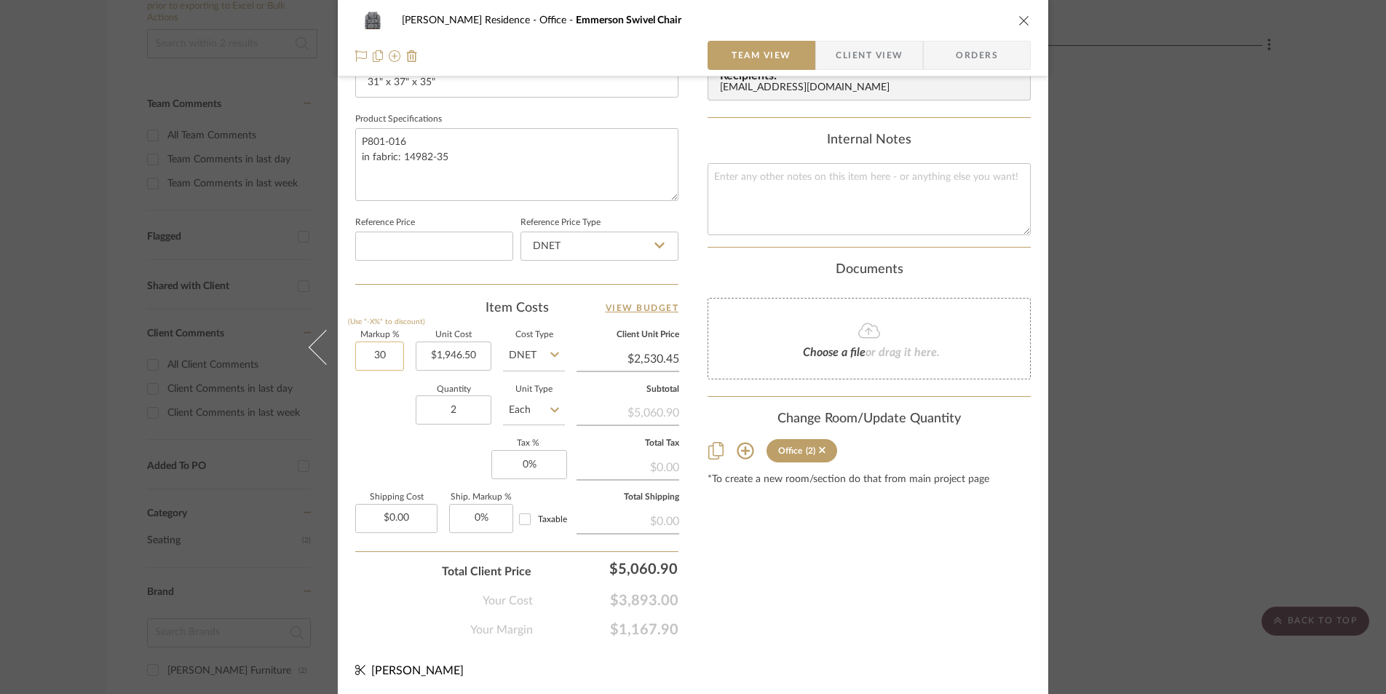
click at [387, 352] on input "30" at bounding box center [379, 355] width 49 height 29
type input "50%"
click at [383, 413] on div "Quantity 2 Unit Type Each" at bounding box center [460, 412] width 210 height 52
type input "$2,919.75"
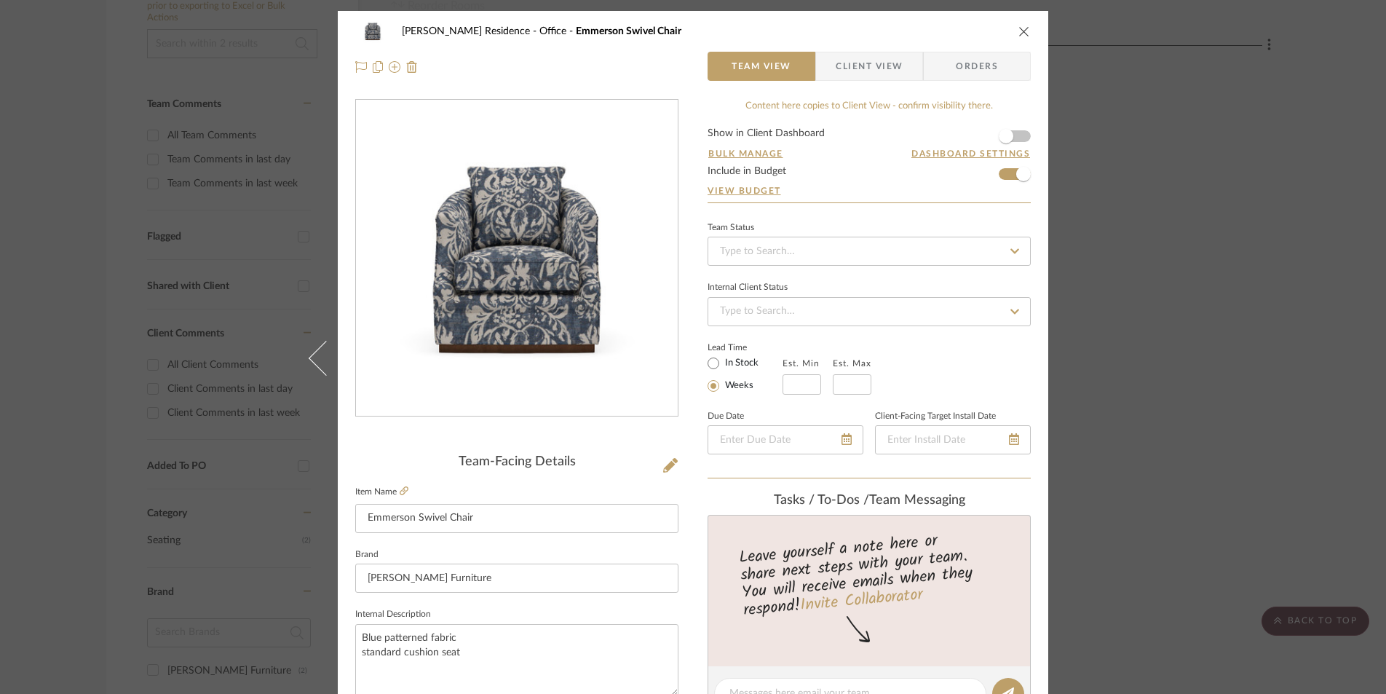
scroll to position [0, 0]
click at [1019, 30] on icon "close" at bounding box center [1025, 31] width 12 height 12
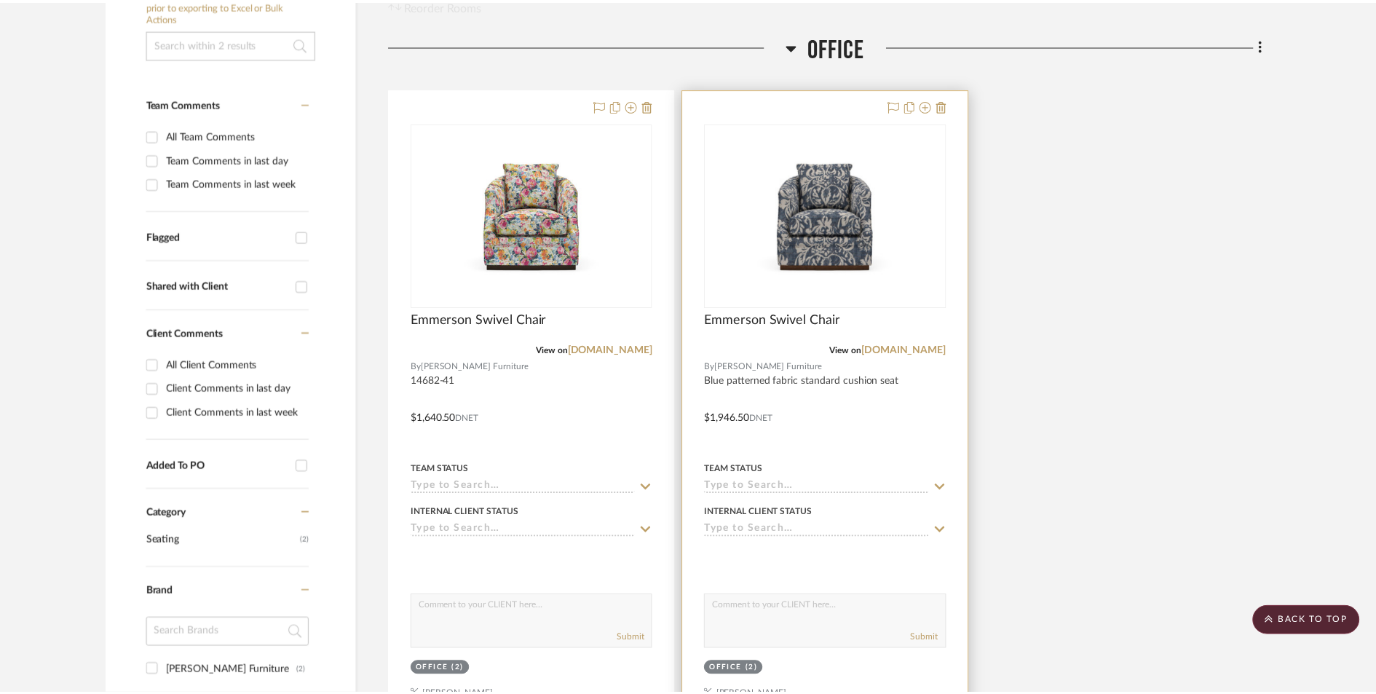
scroll to position [309, 0]
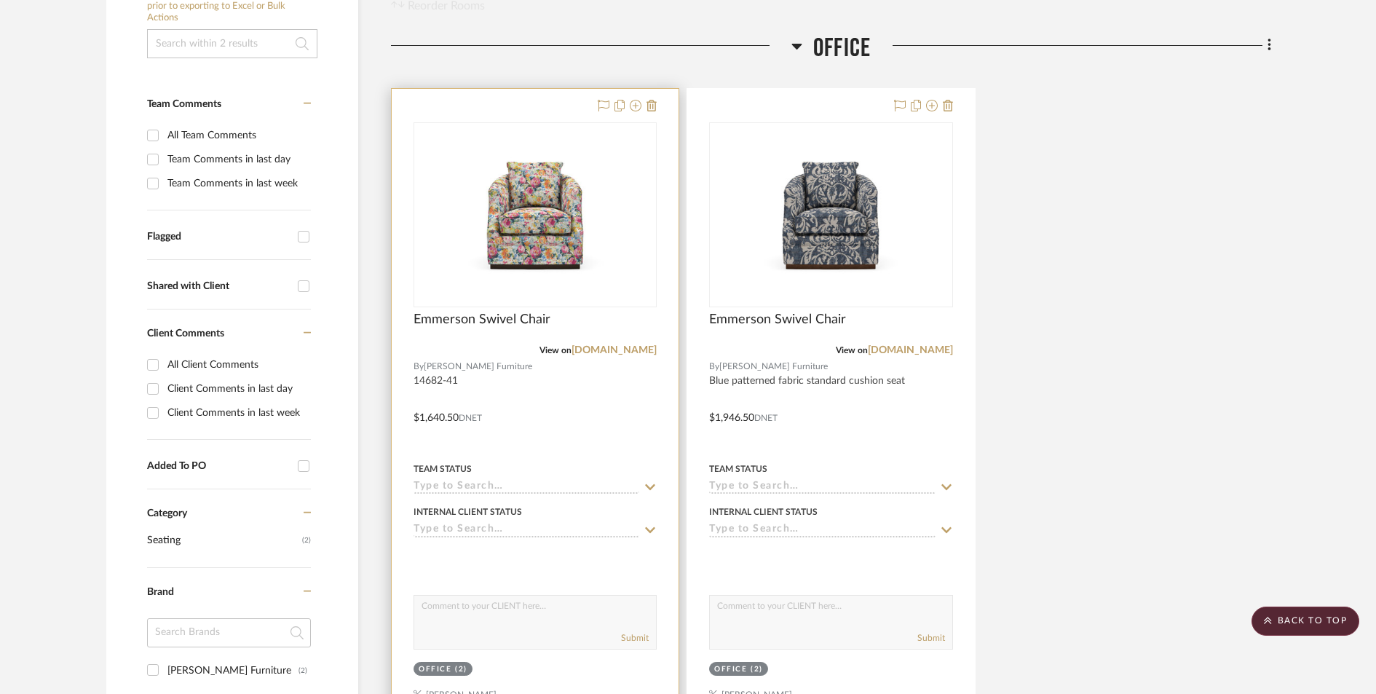
drag, startPoint x: 566, startPoint y: 340, endPoint x: 573, endPoint y: 341, distance: 7.3
click at [566, 340] on div "Emmerson Swivel Chair" at bounding box center [535, 328] width 243 height 32
click at [0, 0] on img at bounding box center [0, 0] width 0 height 0
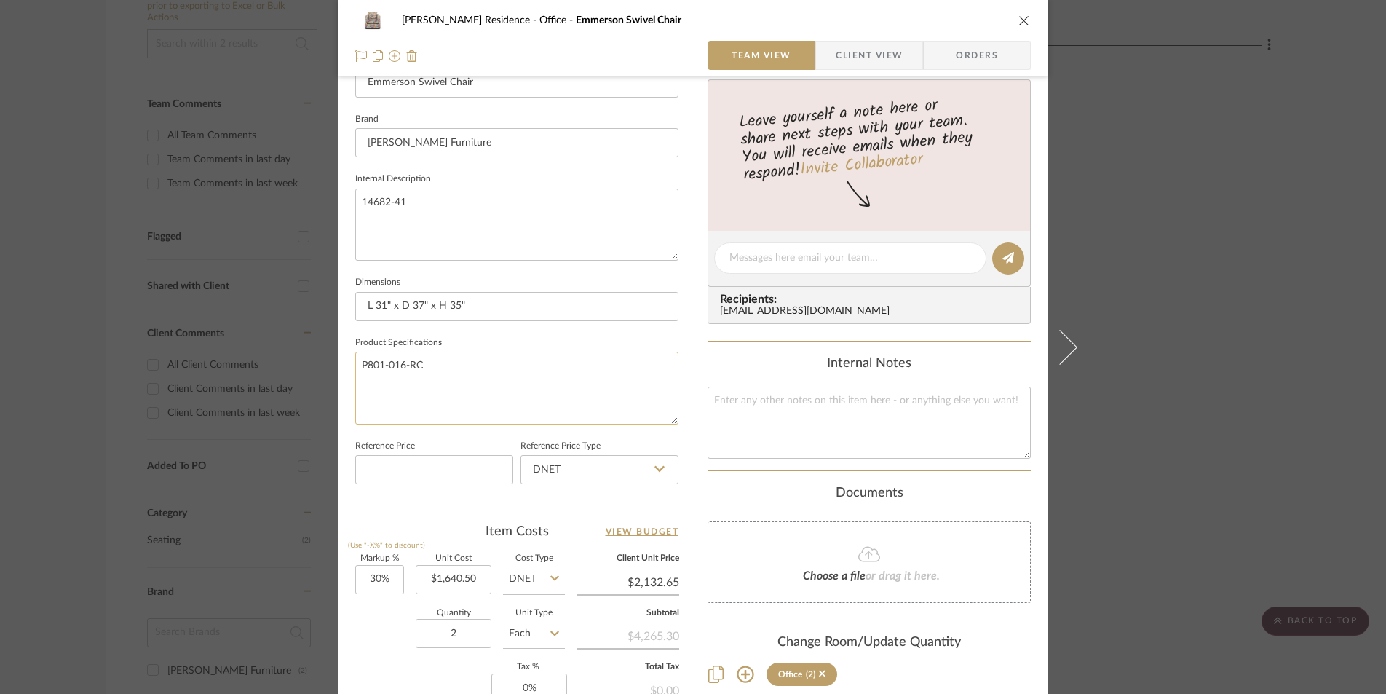
scroll to position [443, 0]
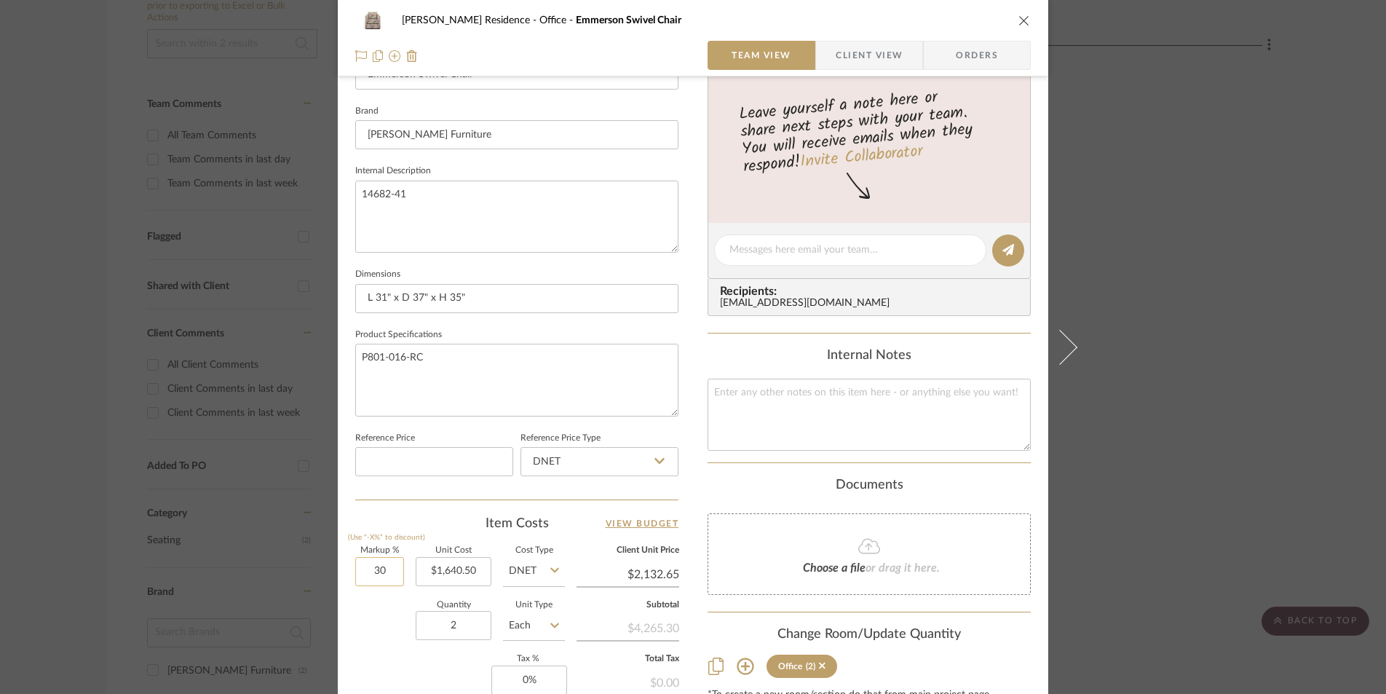
click at [390, 567] on input "30" at bounding box center [379, 571] width 49 height 29
type input "50%"
click at [399, 510] on div "Team-Facing Details Item Name Emmerson Swivel Chair Brand Rowe Furniture Intern…" at bounding box center [516, 255] width 323 height 1198
type input "$2,460.75"
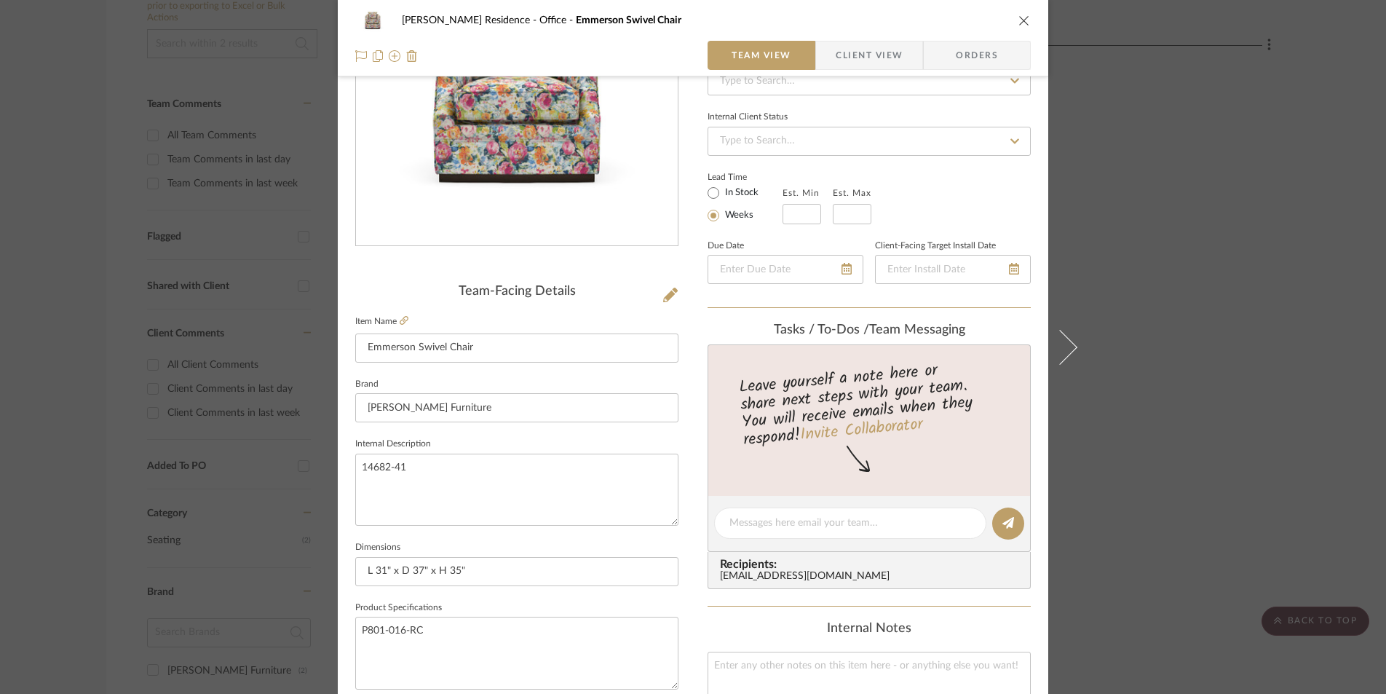
scroll to position [0, 0]
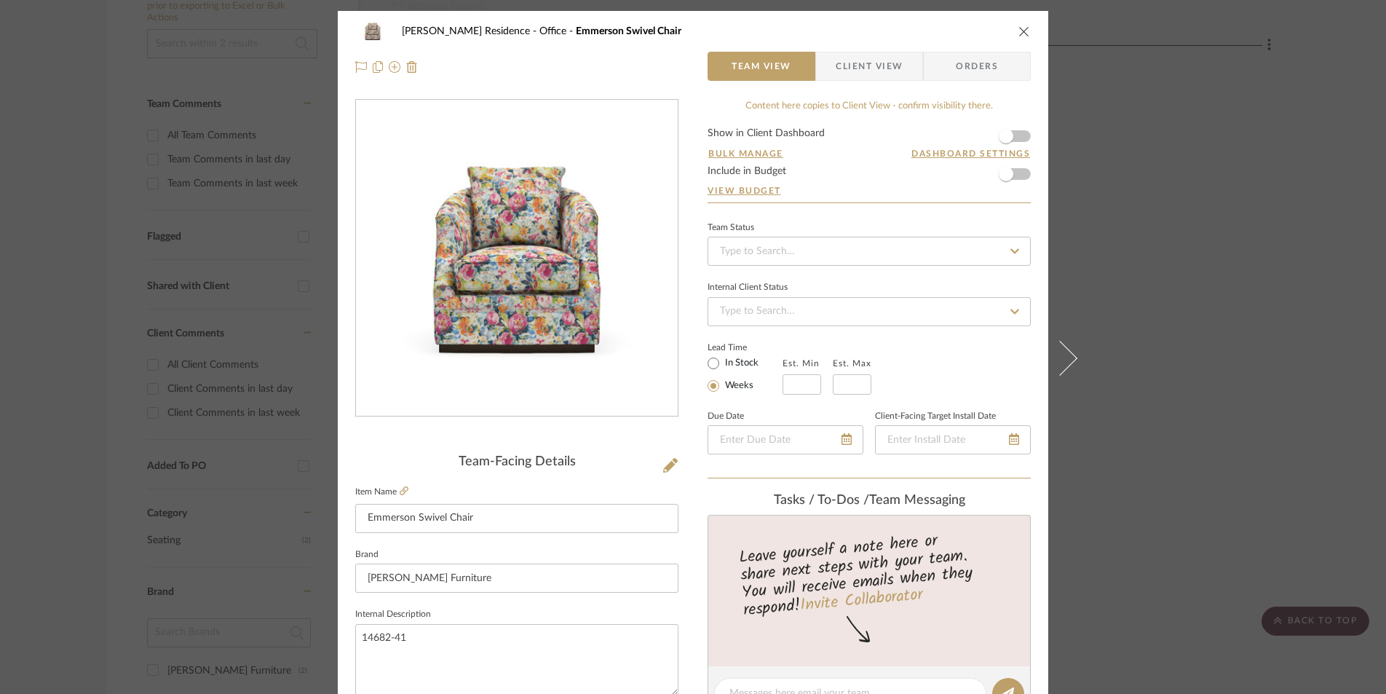
drag, startPoint x: 1029, startPoint y: 168, endPoint x: 1021, endPoint y: 175, distance: 11.4
click at [1029, 170] on div "Ulmer-Graves Residence Office Emmerson Swivel Chair Team View Client View Order…" at bounding box center [693, 683] width 711 height 1345
click at [1015, 177] on span "button" at bounding box center [1006, 174] width 32 height 32
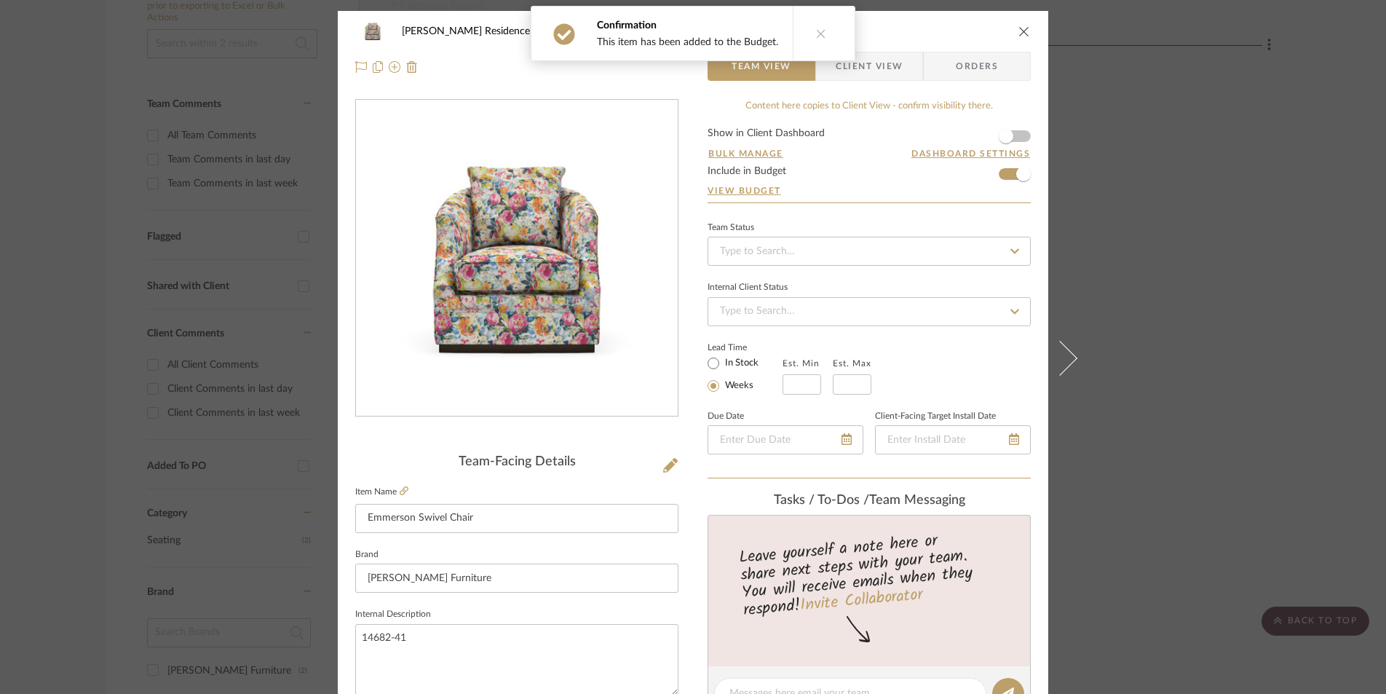
click at [1023, 31] on icon "close" at bounding box center [1025, 31] width 12 height 12
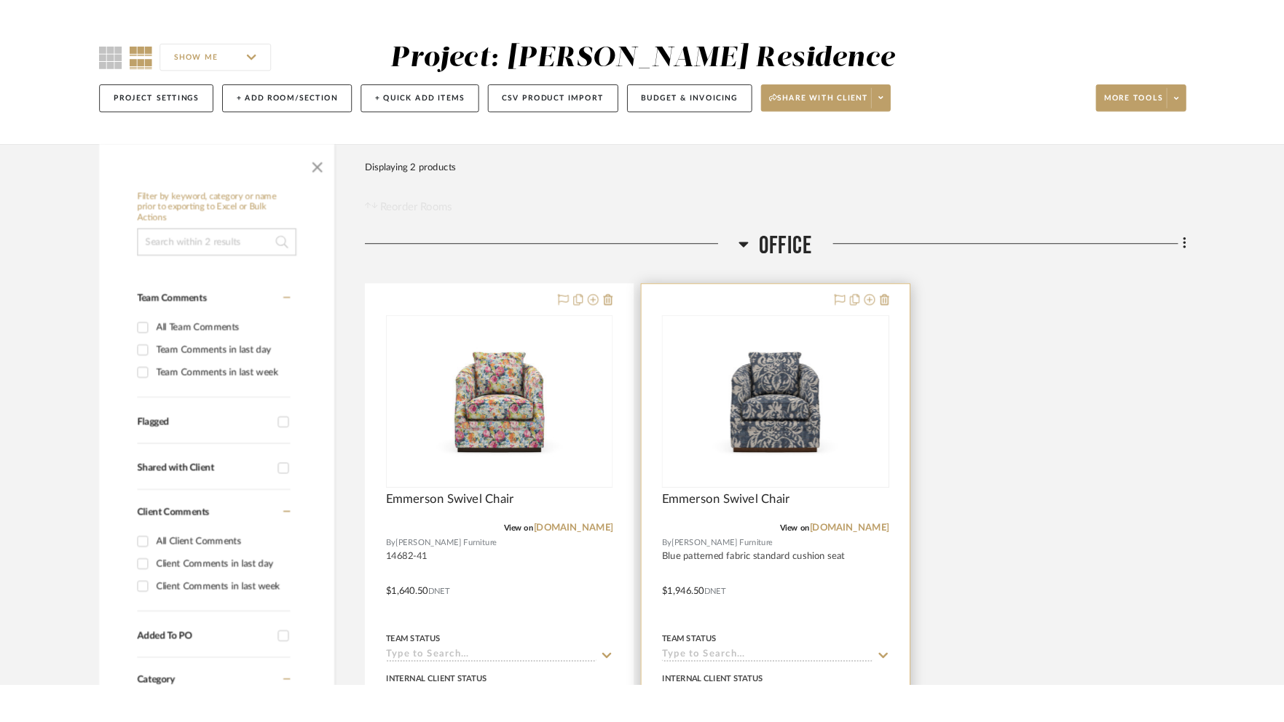
scroll to position [156, 0]
